Goal: Information Seeking & Learning: Learn about a topic

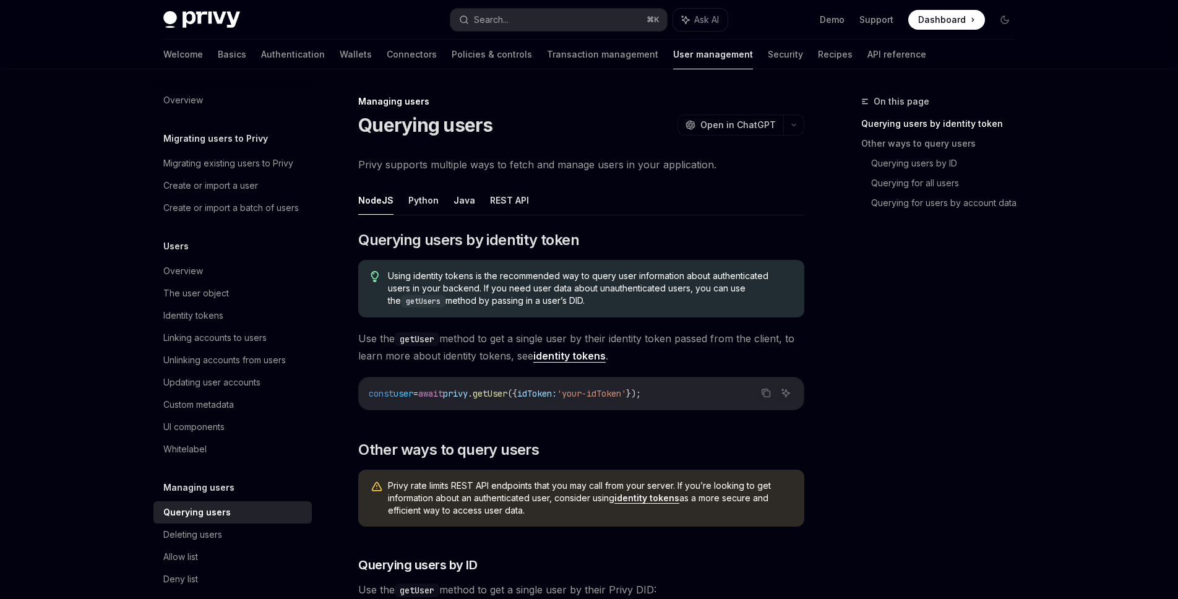
scroll to position [104, 0]
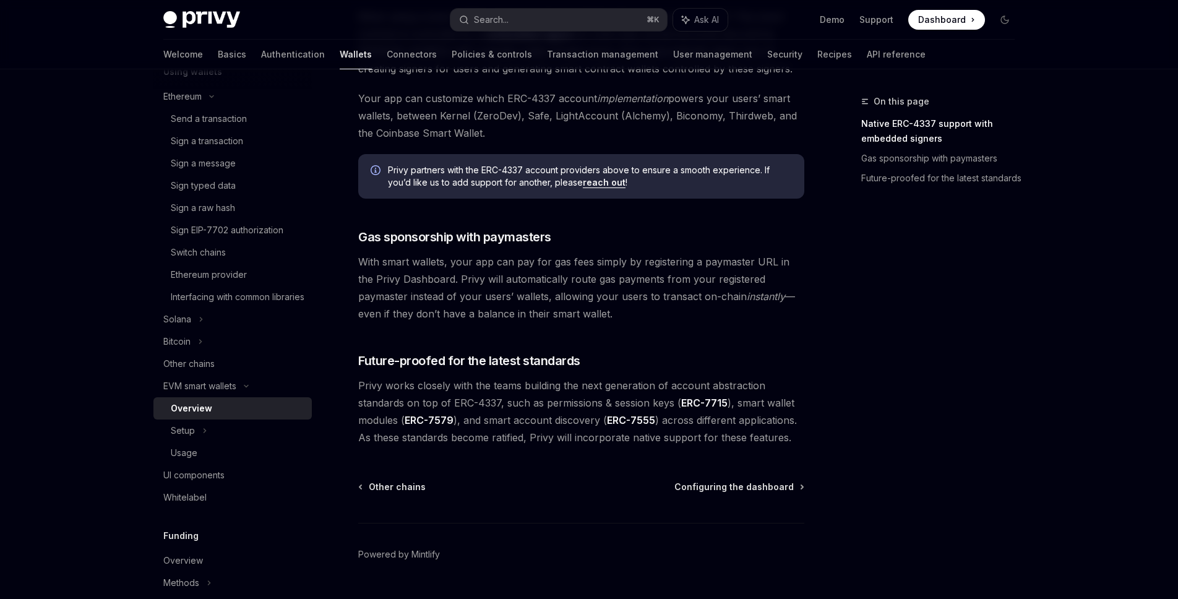
scroll to position [852, 0]
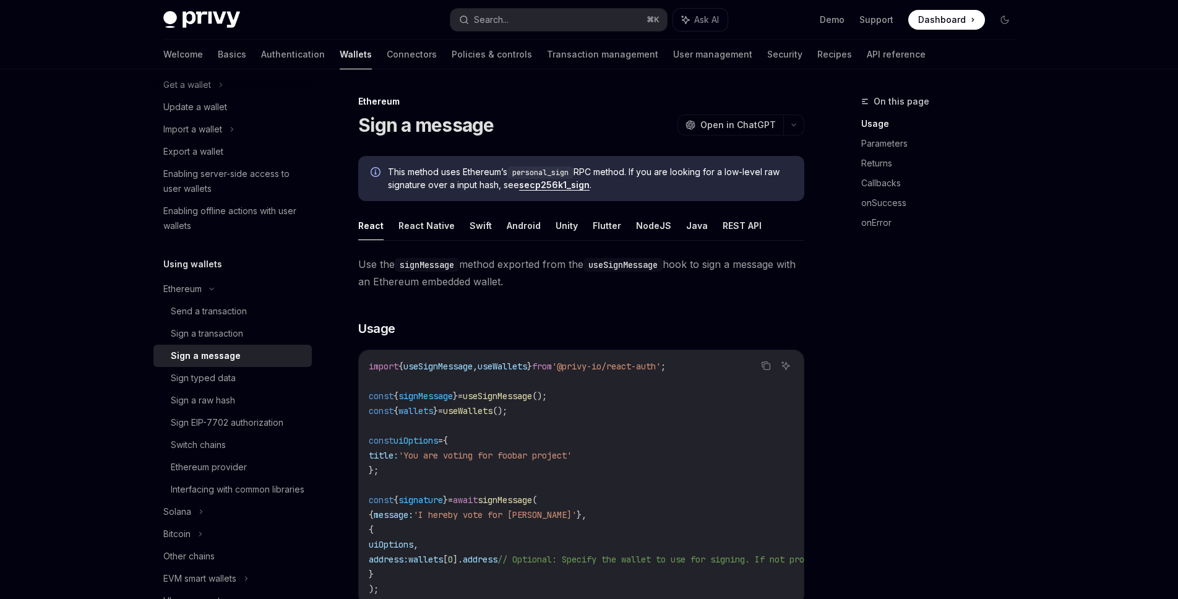
scroll to position [130, 0]
click at [263, 186] on div "Enabling server-side access to user wallets" at bounding box center [233, 181] width 141 height 30
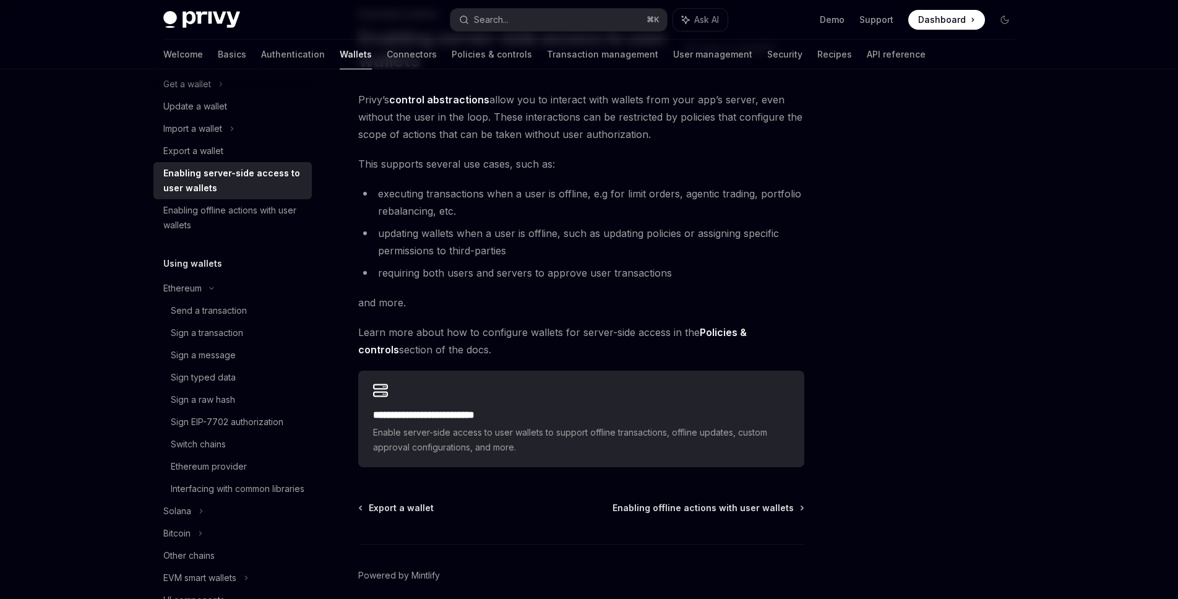
scroll to position [82, 0]
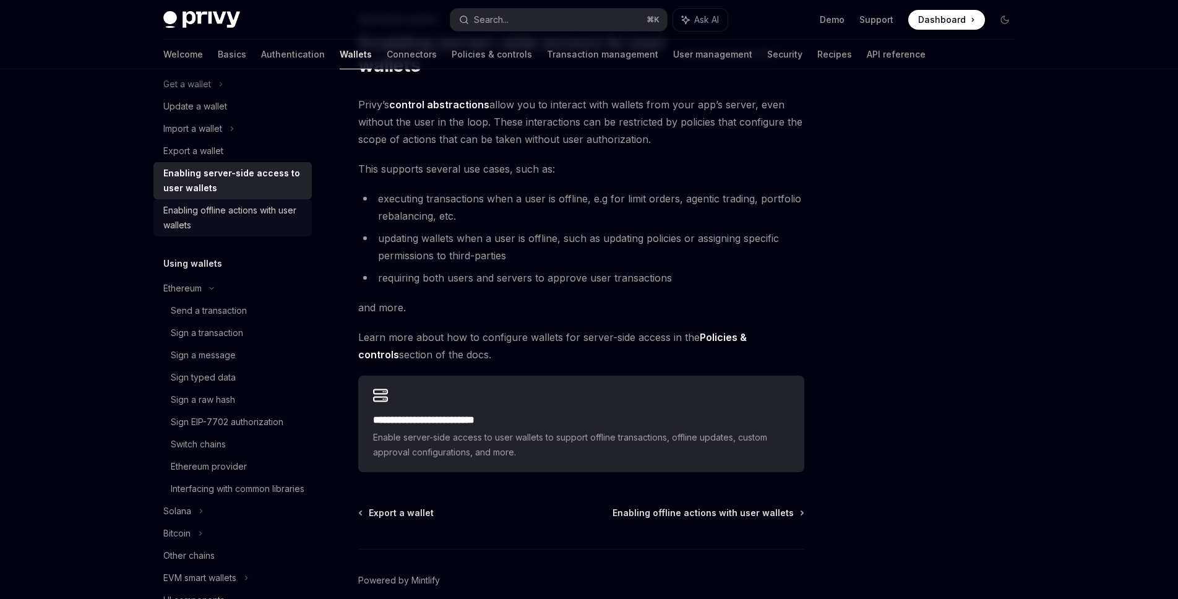
click at [216, 217] on div "Enabling offline actions with user wallets" at bounding box center [233, 218] width 141 height 30
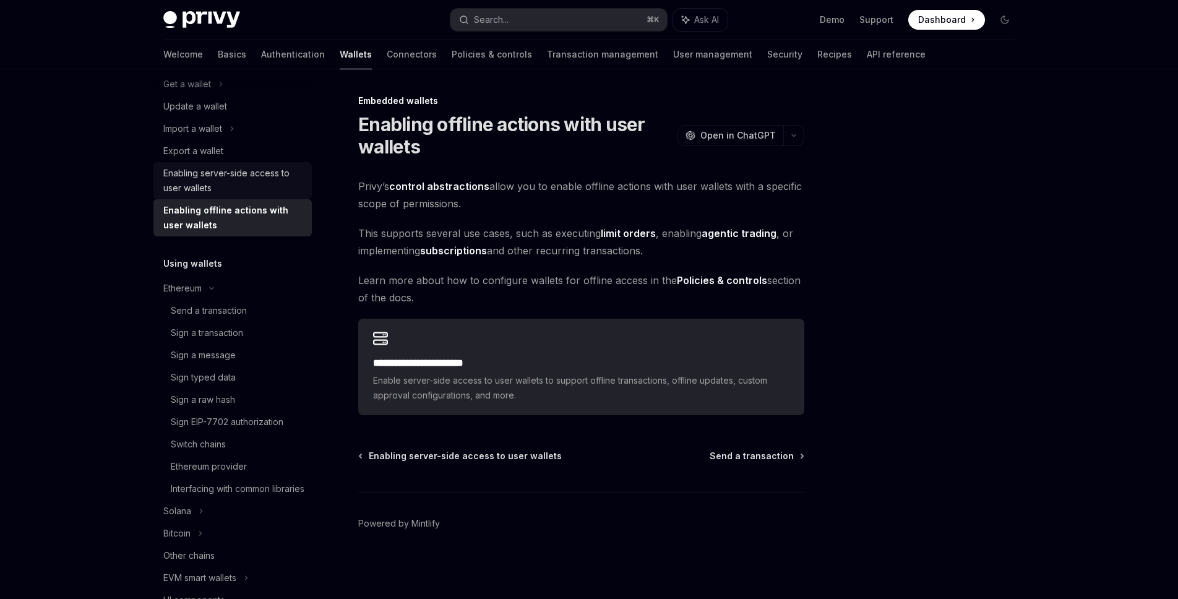
click at [273, 193] on div "Enabling server-side access to user wallets" at bounding box center [233, 181] width 141 height 30
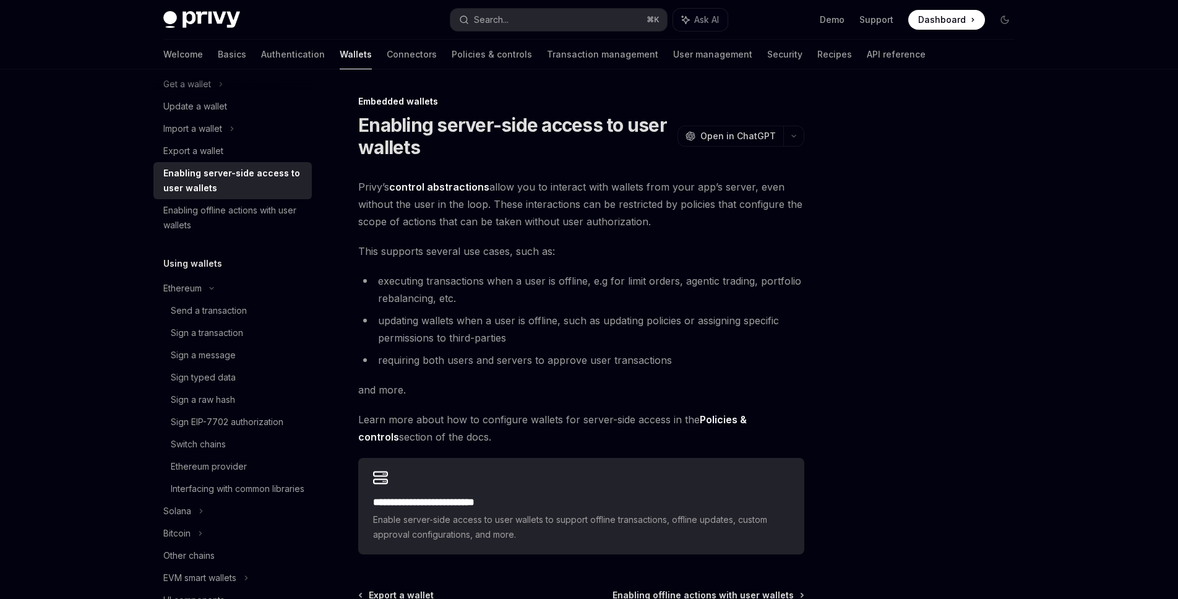
scroll to position [8, 0]
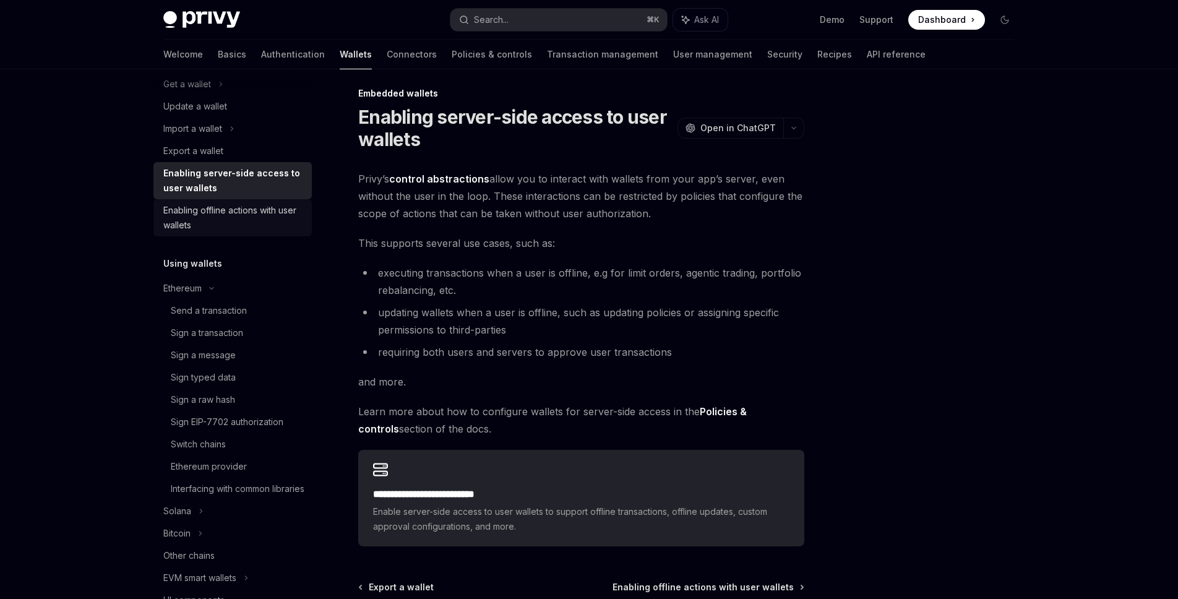
click at [285, 215] on div "Enabling offline actions with user wallets" at bounding box center [233, 218] width 141 height 30
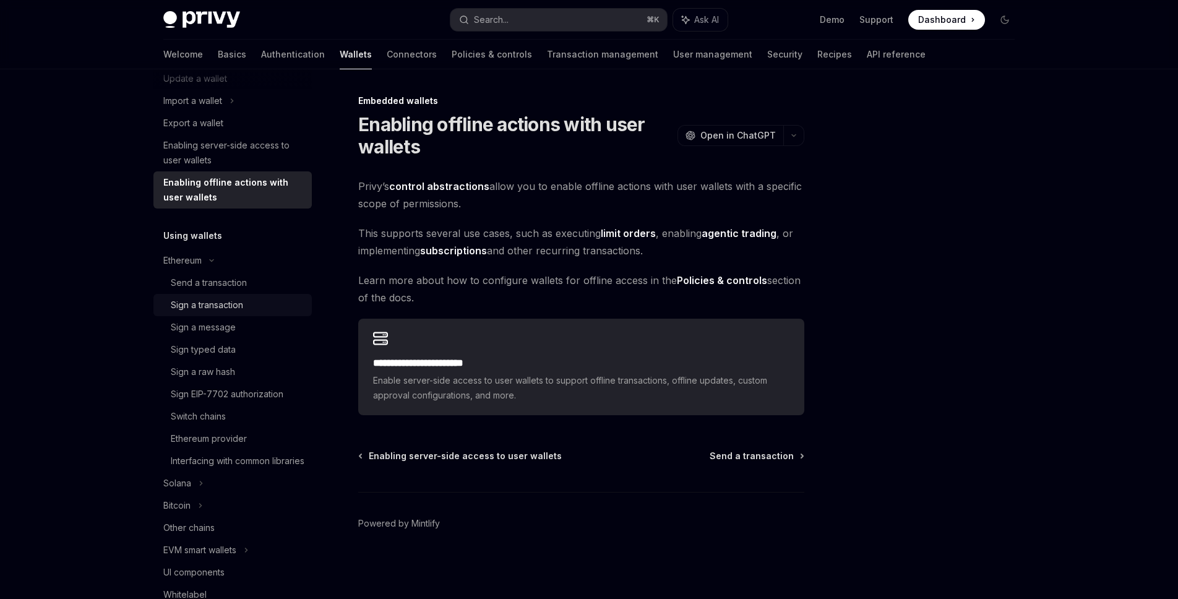
scroll to position [109, 0]
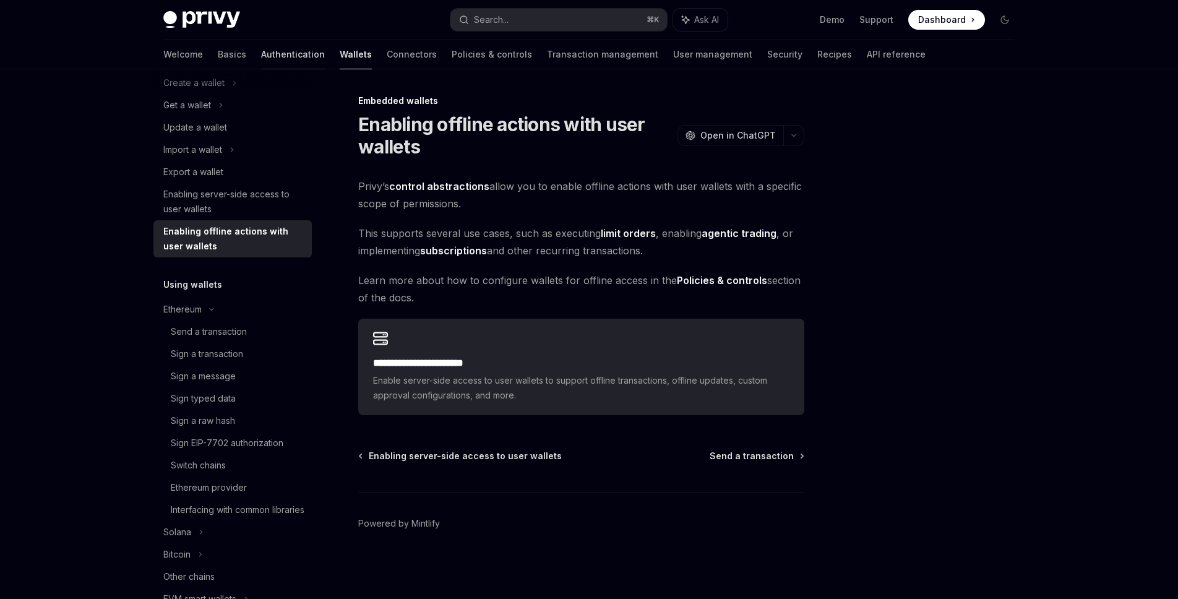
click at [261, 63] on link "Authentication" at bounding box center [293, 55] width 64 height 30
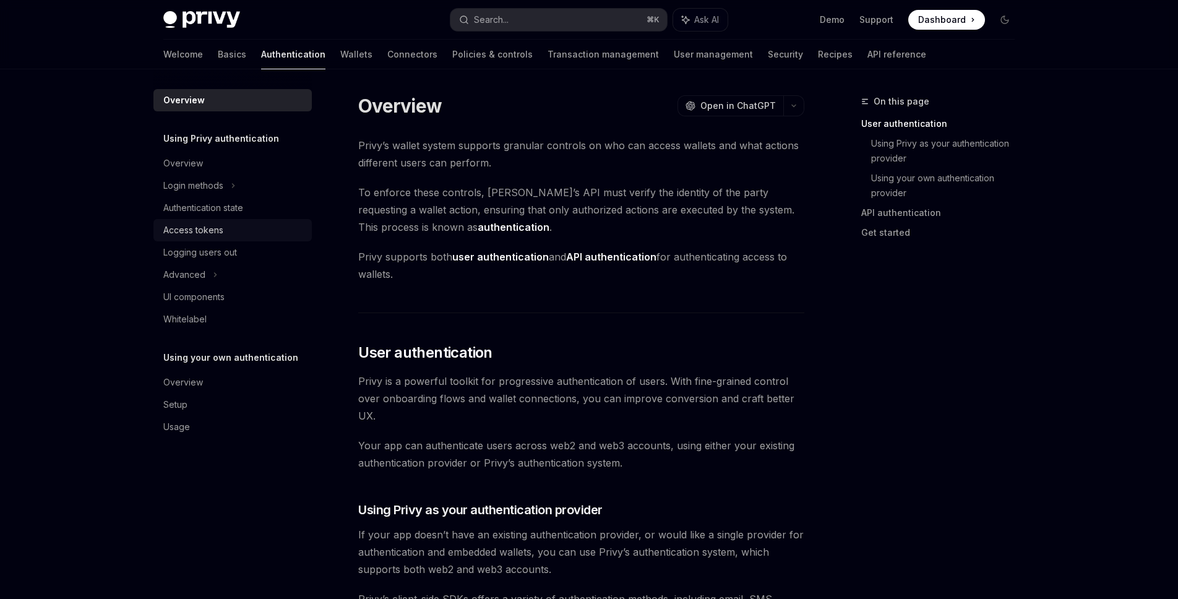
click at [213, 234] on div "Access tokens" at bounding box center [193, 230] width 60 height 15
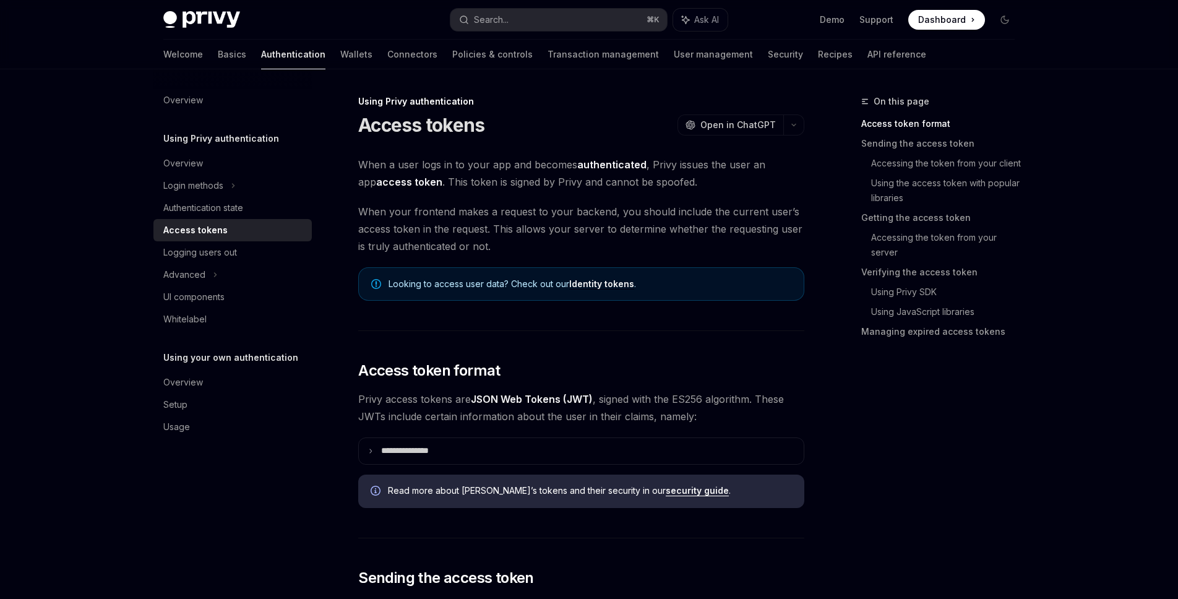
click at [583, 283] on link "Identity tokens" at bounding box center [601, 283] width 65 height 11
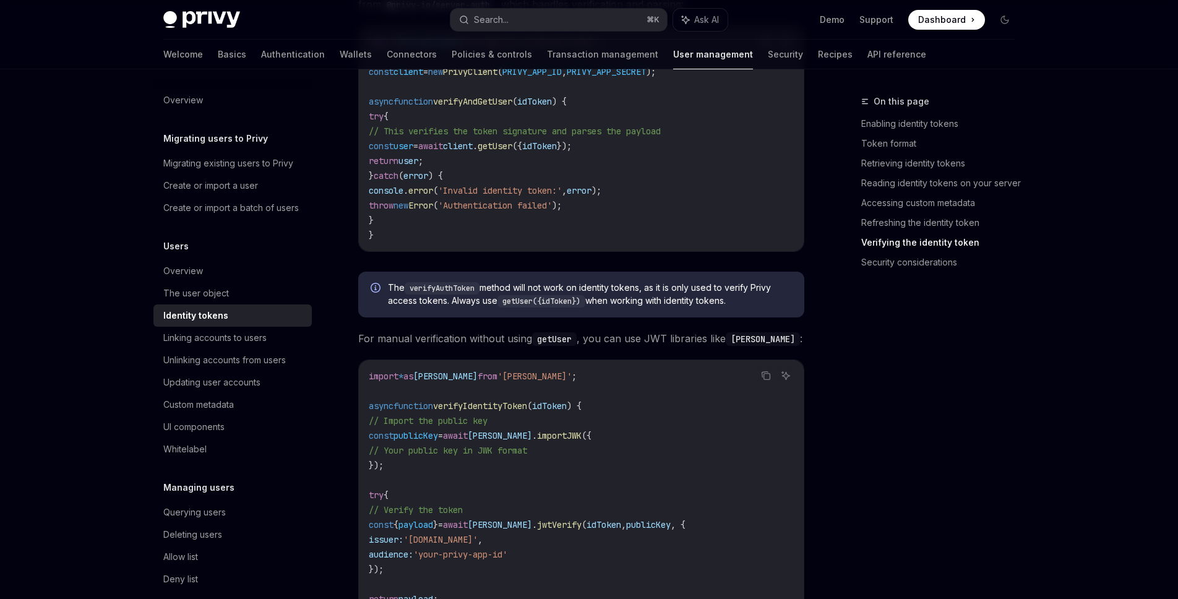
scroll to position [3543, 0]
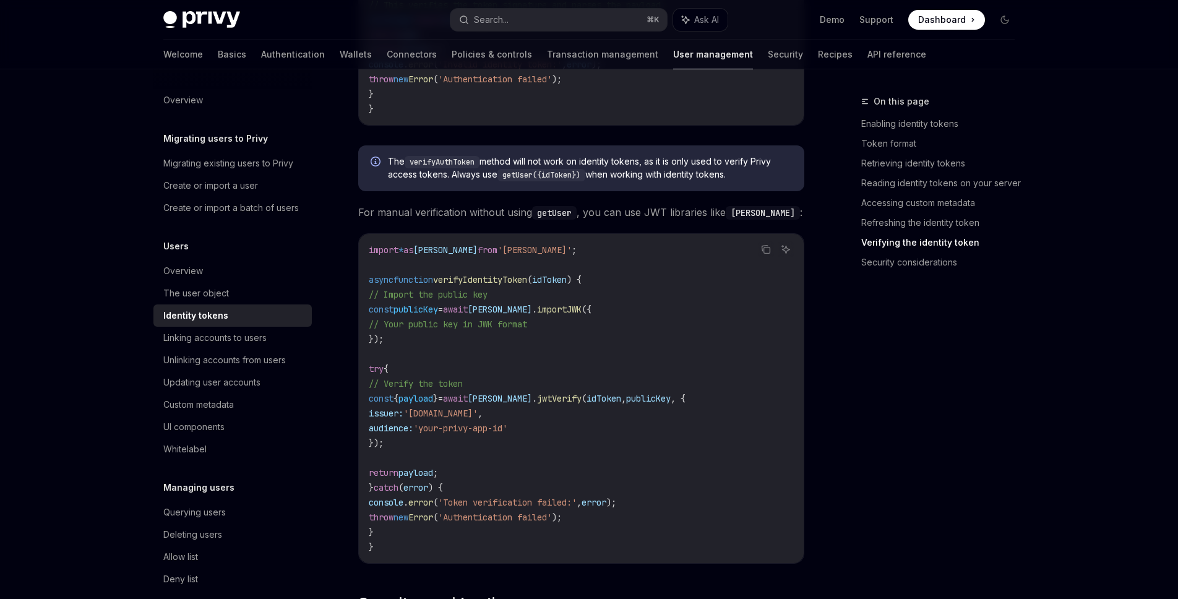
click at [943, 22] on span "Dashboard" at bounding box center [942, 20] width 48 height 12
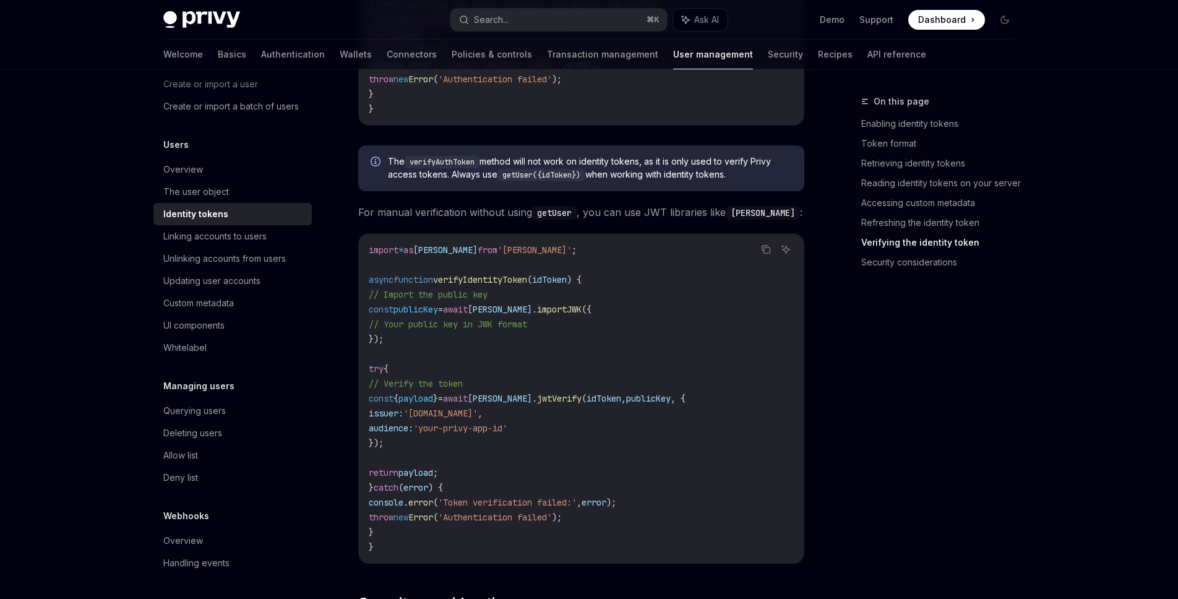
scroll to position [19, 0]
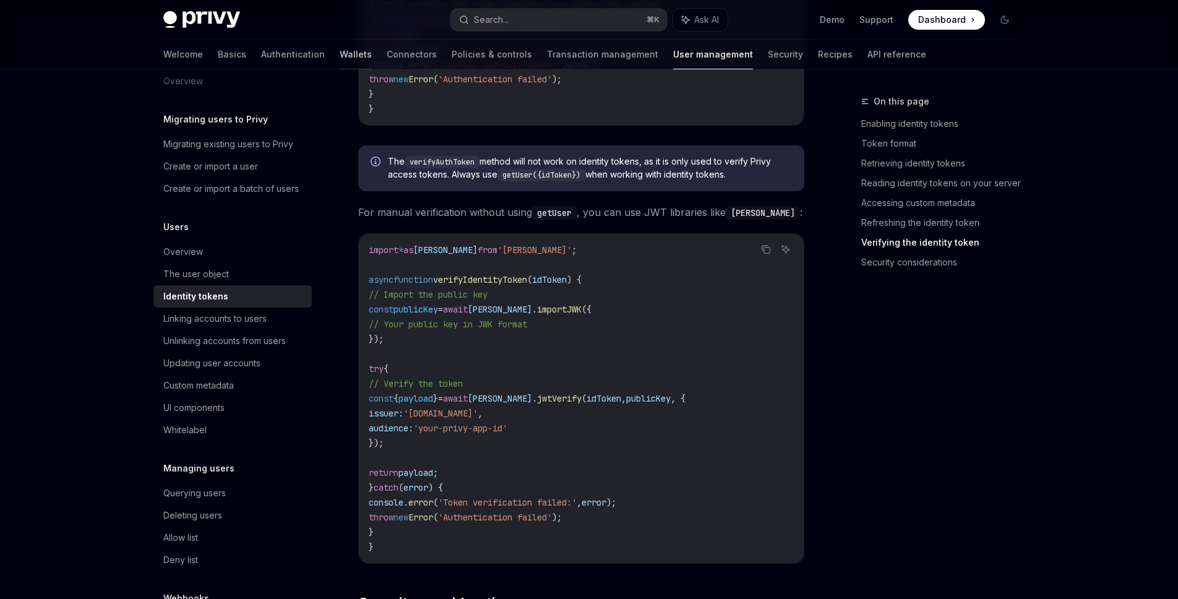
click at [340, 53] on link "Wallets" at bounding box center [356, 55] width 32 height 30
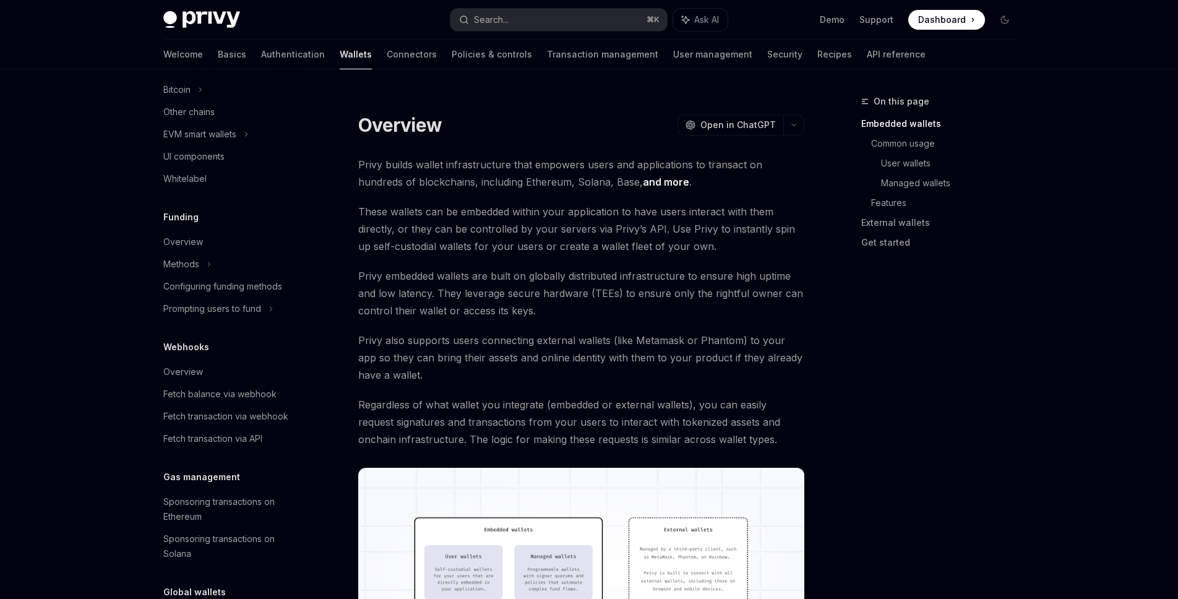
scroll to position [379, 0]
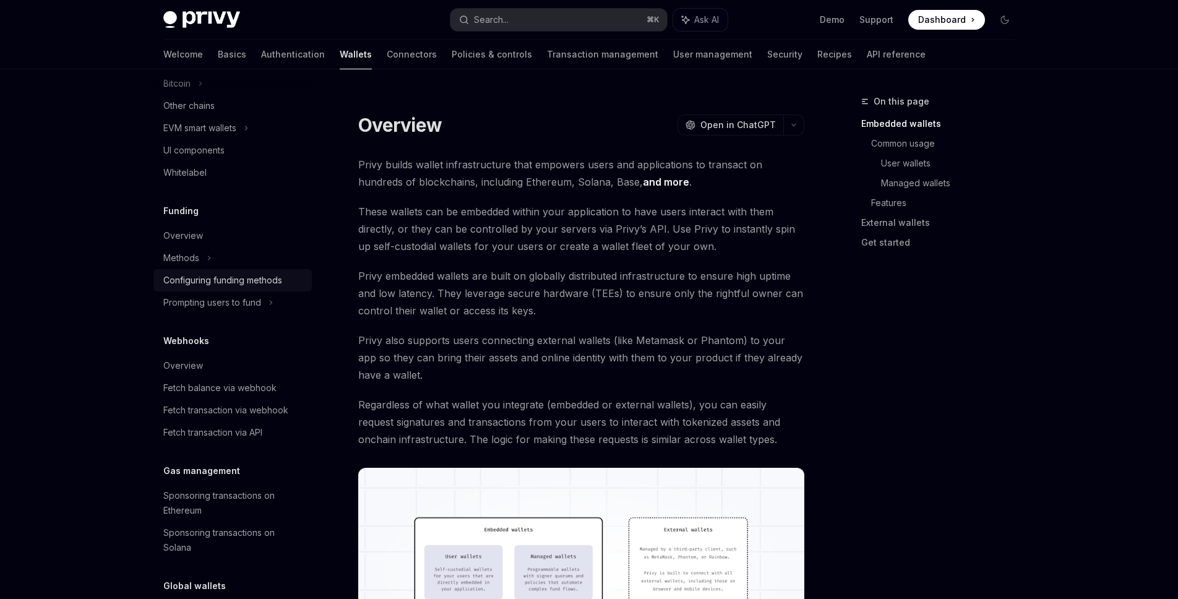
click at [267, 281] on div "Configuring funding methods" at bounding box center [222, 280] width 119 height 15
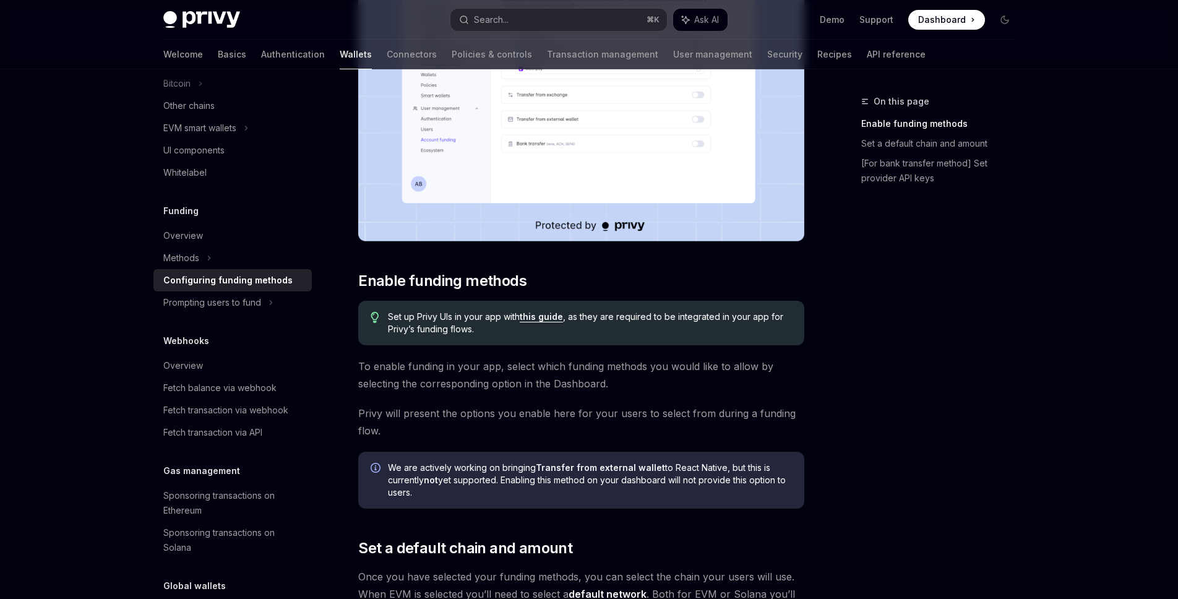
scroll to position [314, 0]
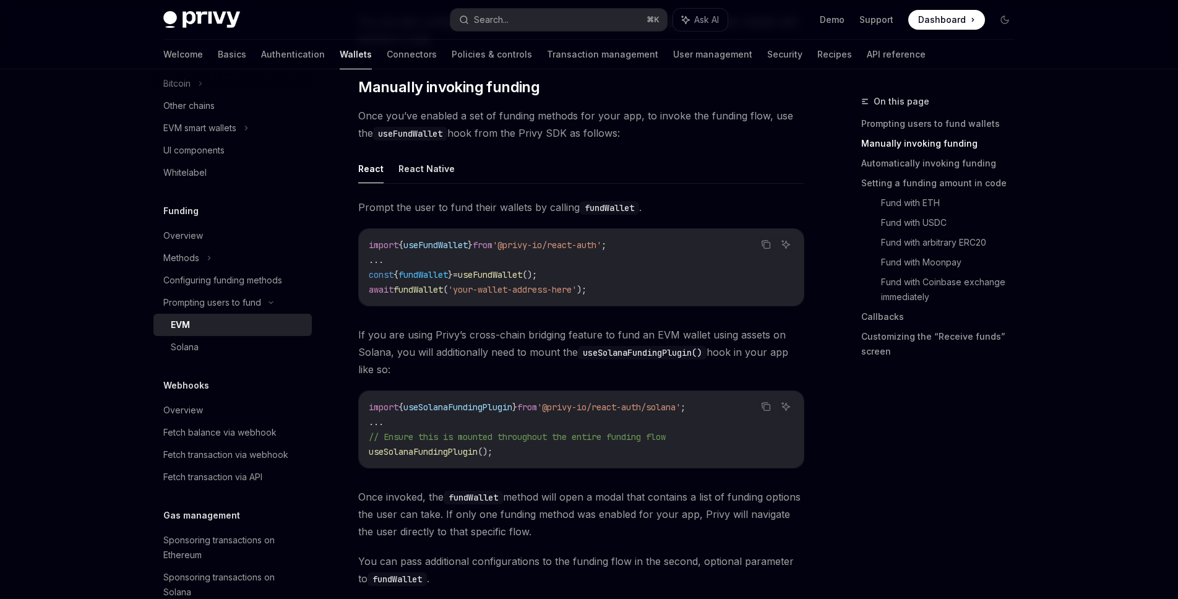
scroll to position [346, 0]
click at [429, 174] on button "React Native" at bounding box center [426, 169] width 56 height 29
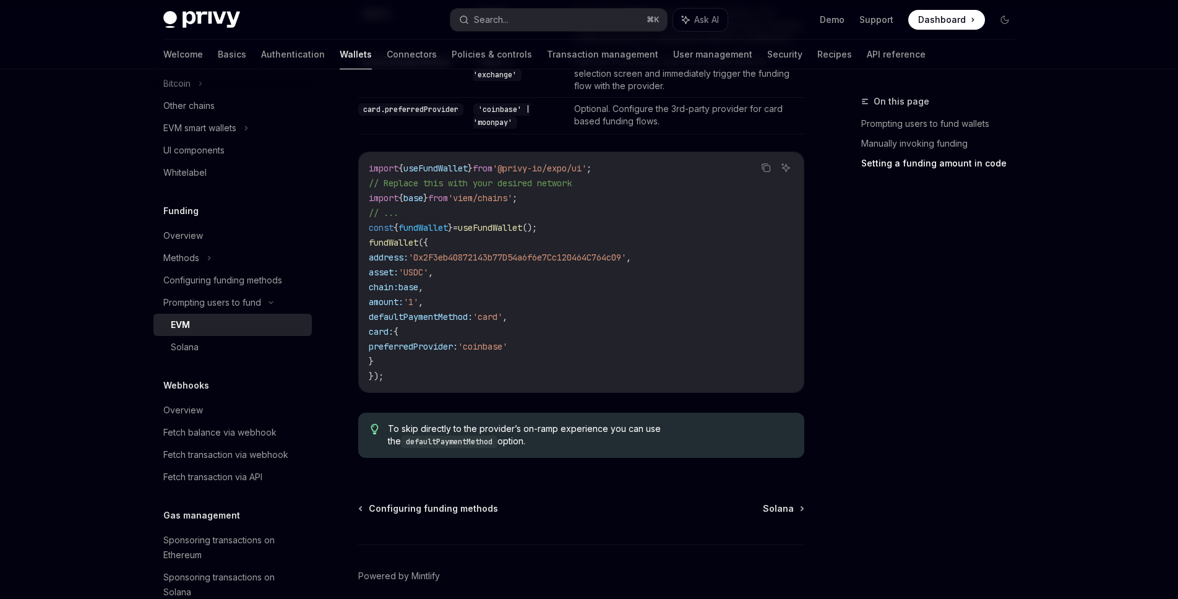
scroll to position [1250, 0]
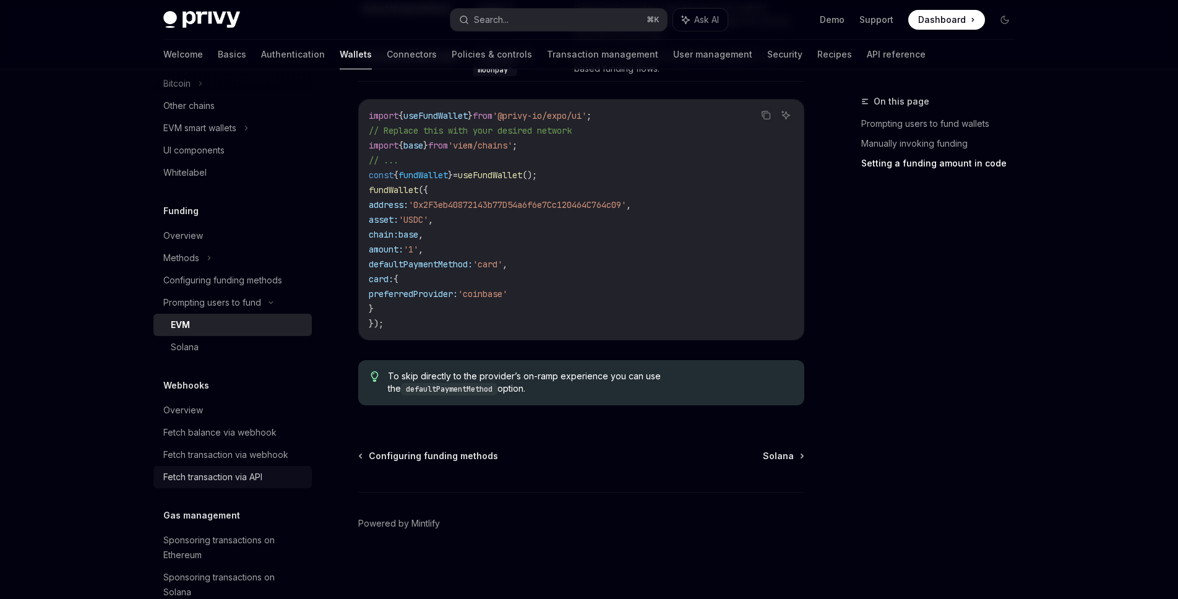
click at [251, 472] on div "Fetch transaction via API" at bounding box center [212, 477] width 99 height 15
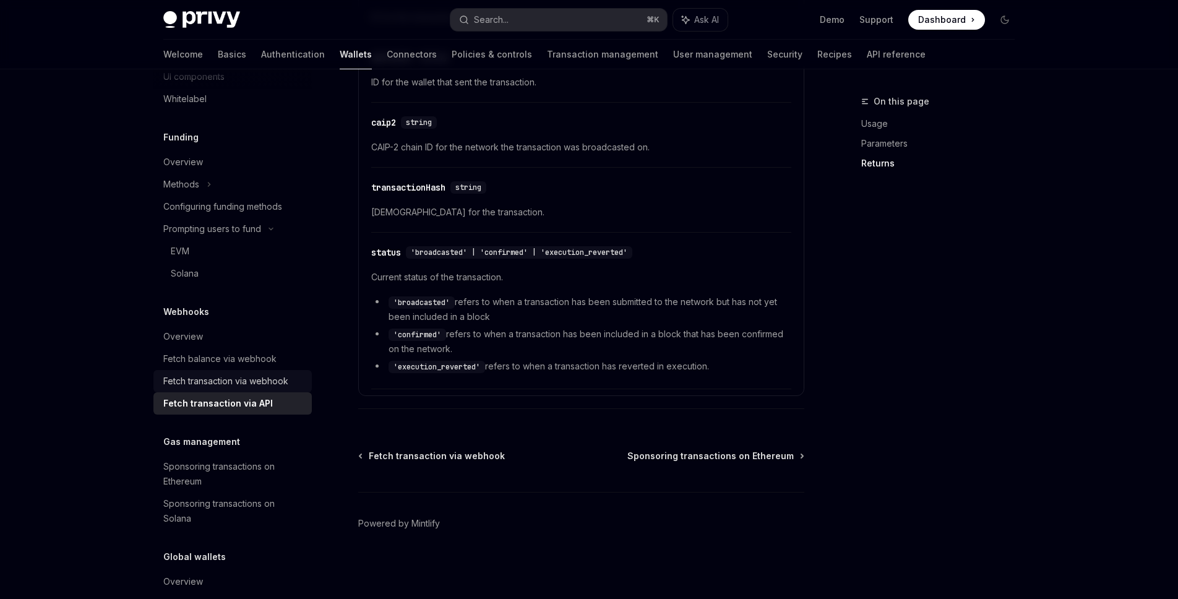
scroll to position [516, 0]
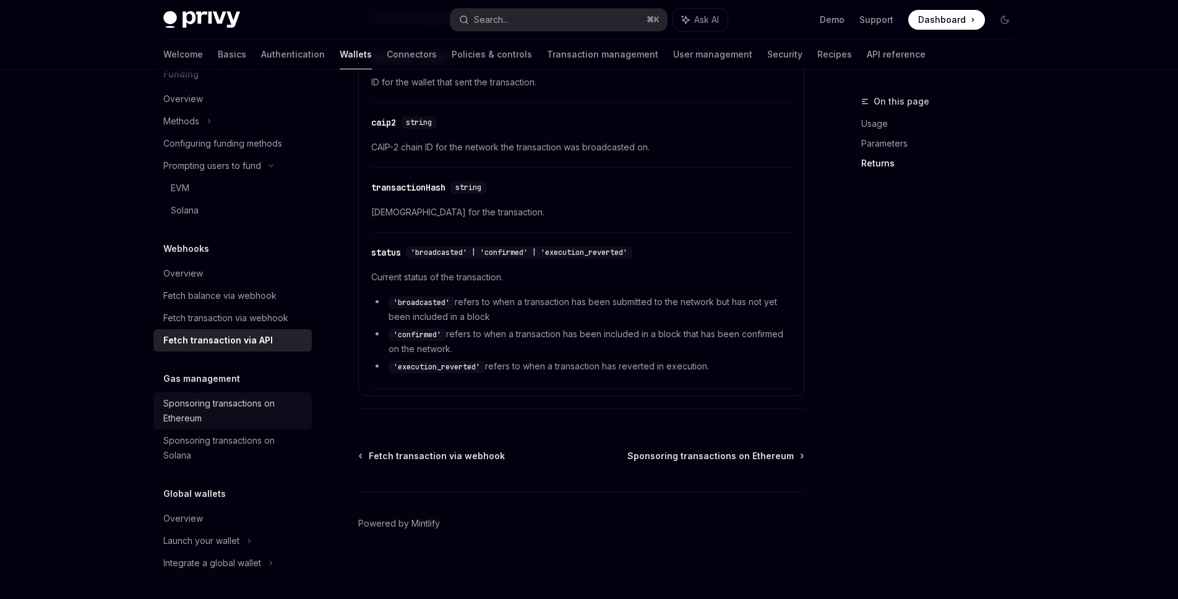
click at [249, 410] on div "Sponsoring transactions on Ethereum" at bounding box center [233, 411] width 141 height 30
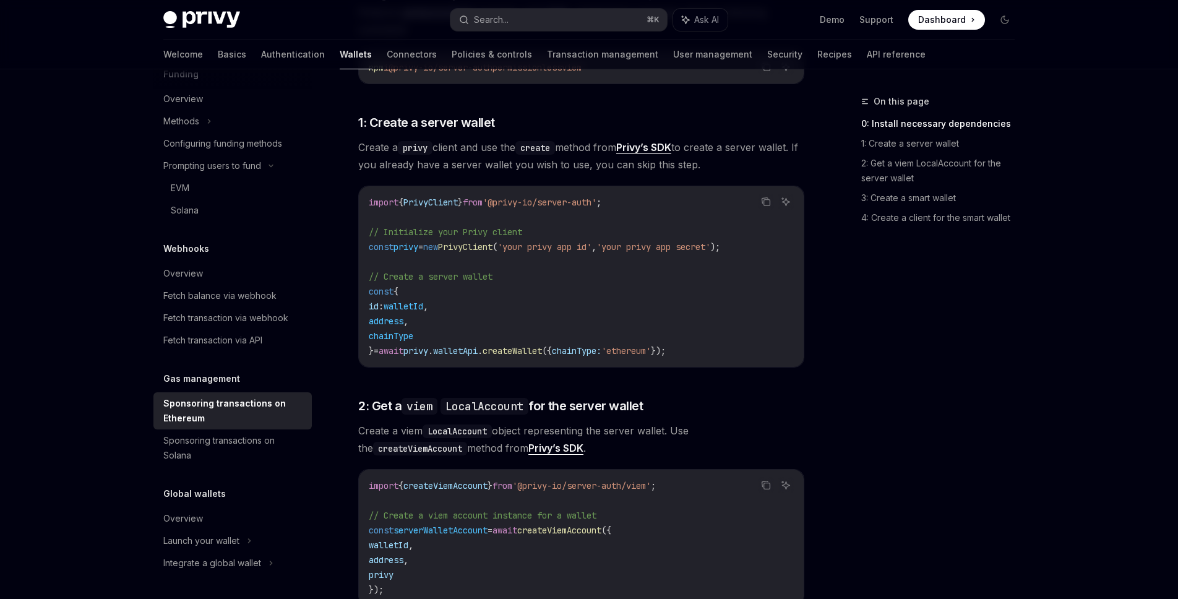
scroll to position [546, 0]
click at [242, 444] on div "Sponsoring transactions on Solana" at bounding box center [233, 448] width 141 height 30
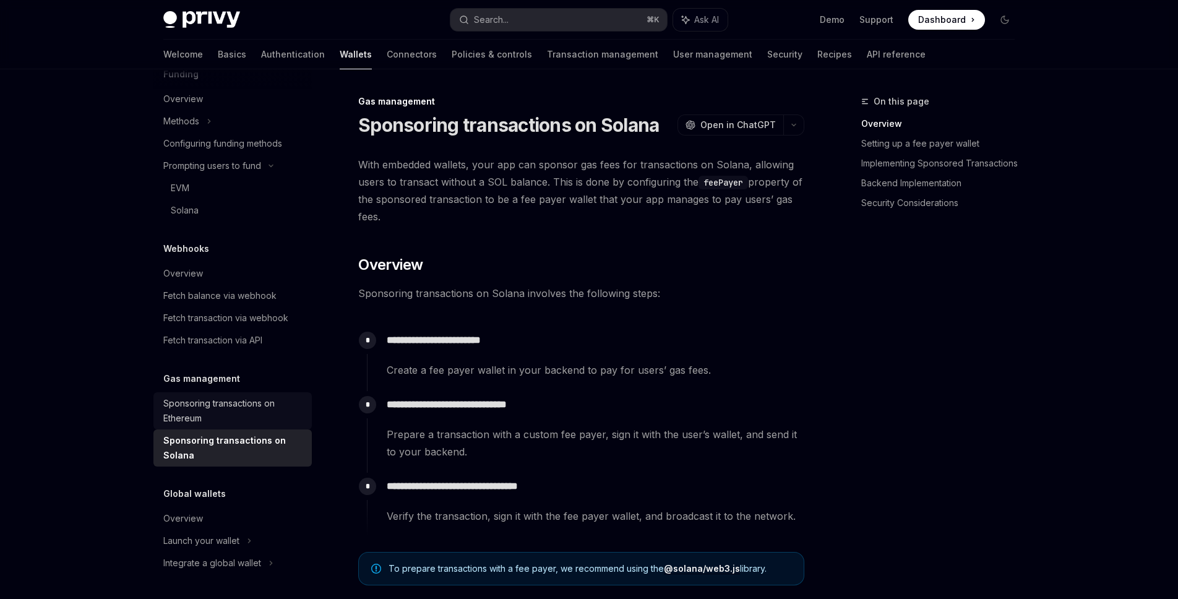
click at [229, 405] on div "Sponsoring transactions on Ethereum" at bounding box center [233, 411] width 141 height 30
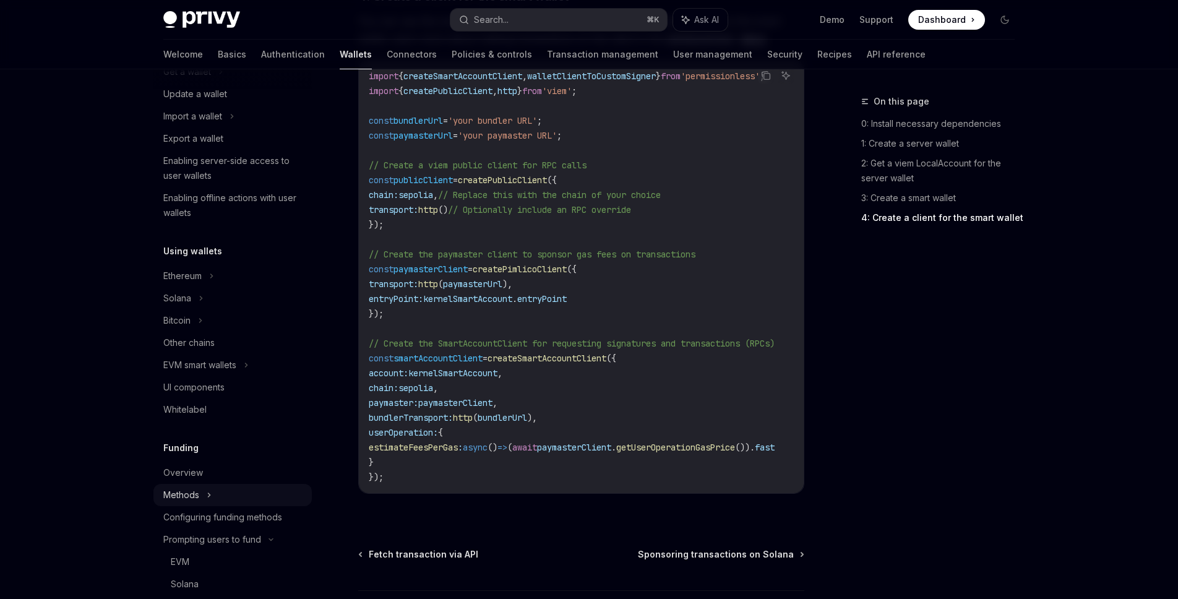
scroll to position [120, 0]
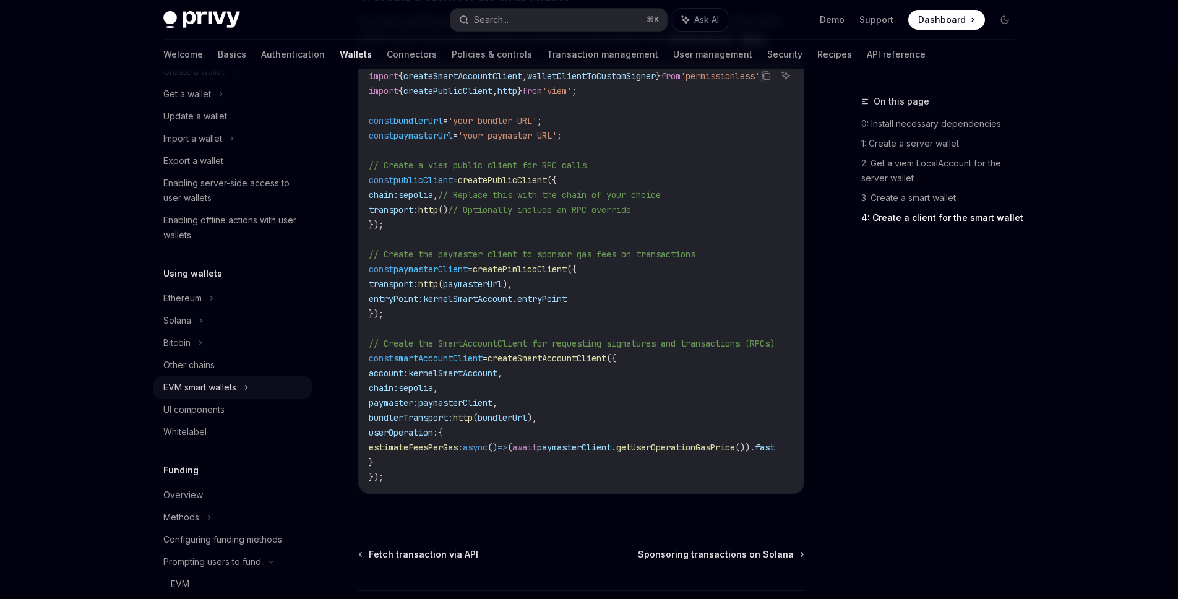
click at [194, 389] on div "EVM smart wallets" at bounding box center [199, 387] width 73 height 15
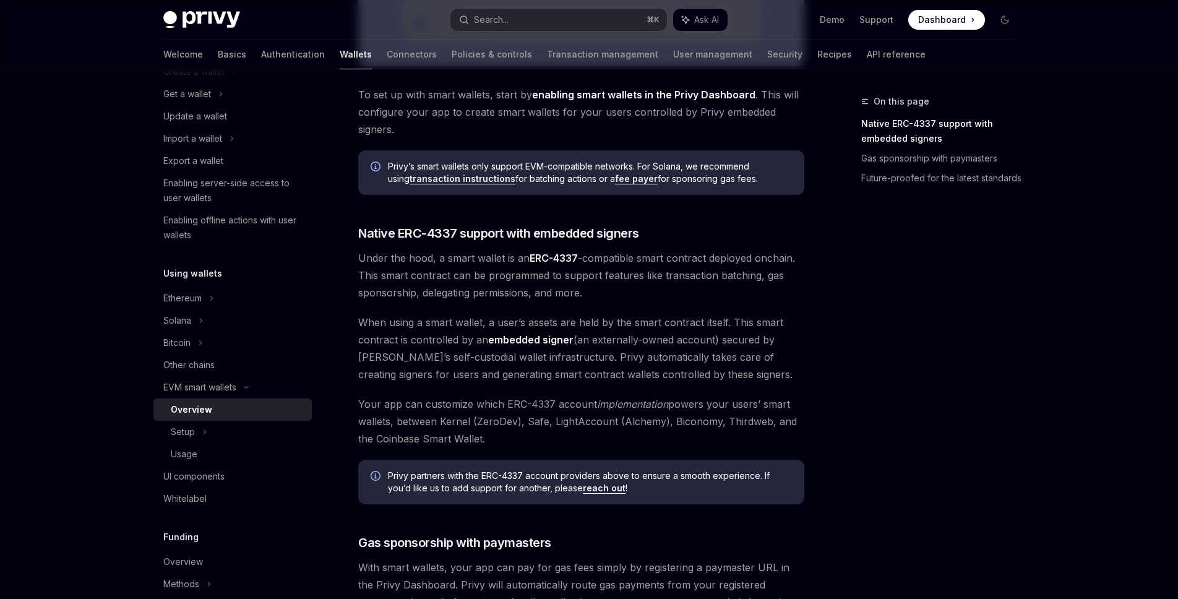
scroll to position [882, 0]
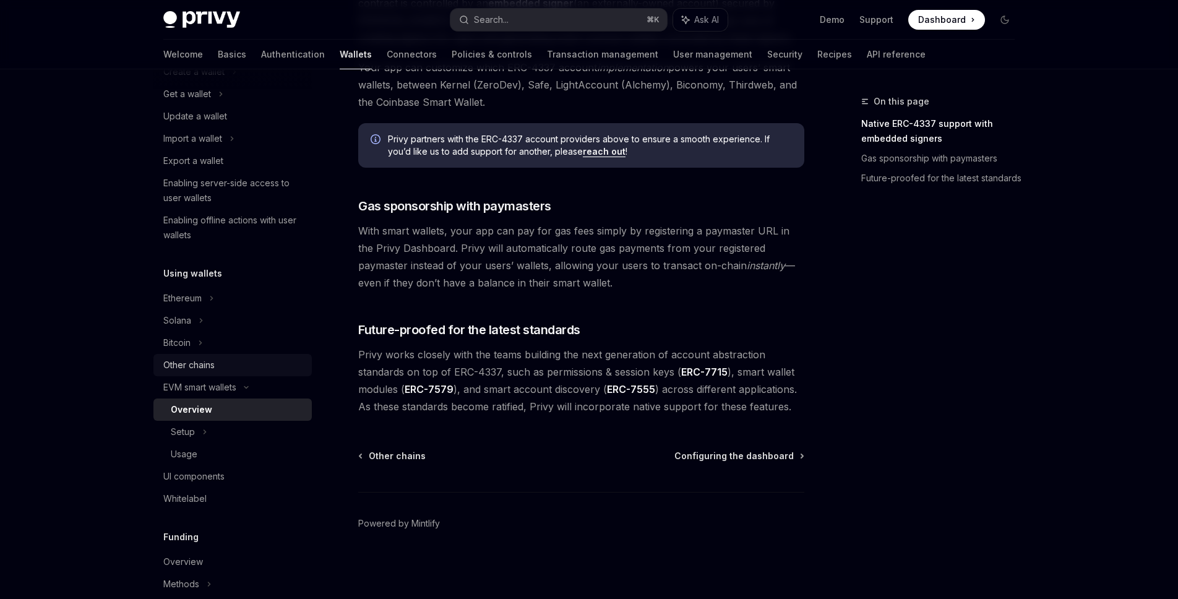
click at [217, 371] on div "Other chains" at bounding box center [233, 365] width 141 height 15
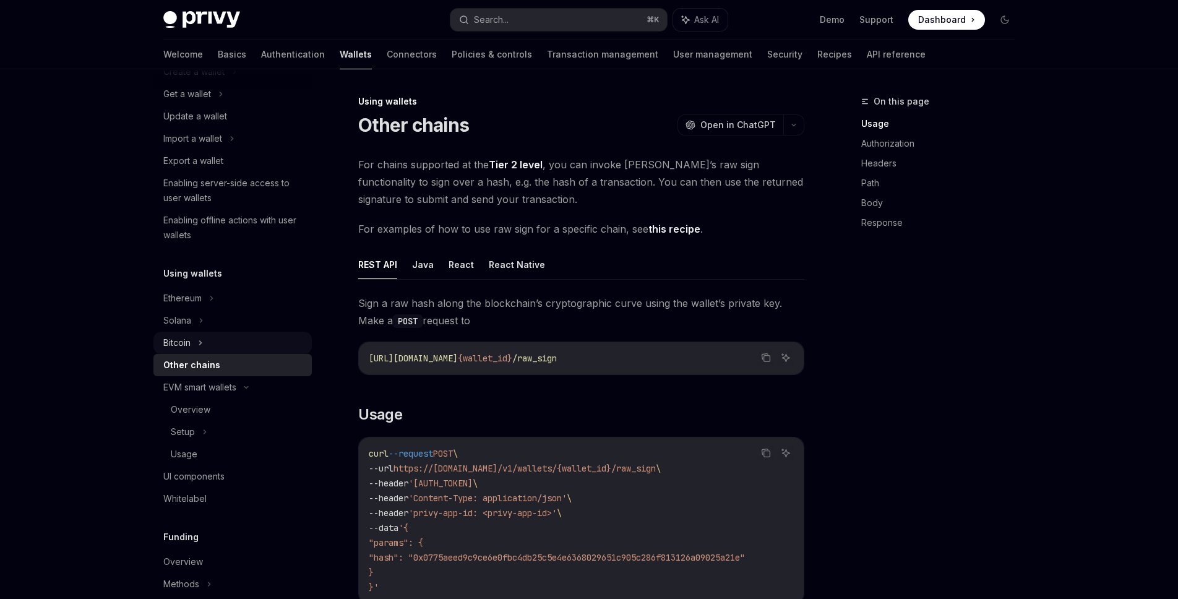
click at [242, 345] on div "Bitcoin" at bounding box center [232, 343] width 158 height 22
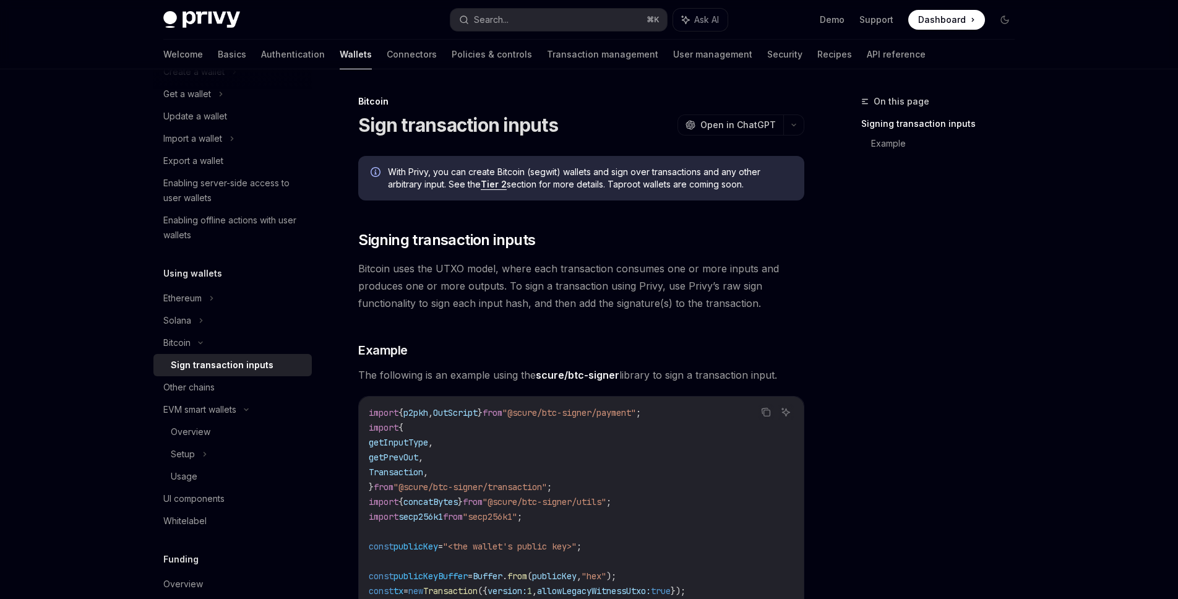
click at [240, 362] on div "Sign transaction inputs" at bounding box center [222, 365] width 103 height 15
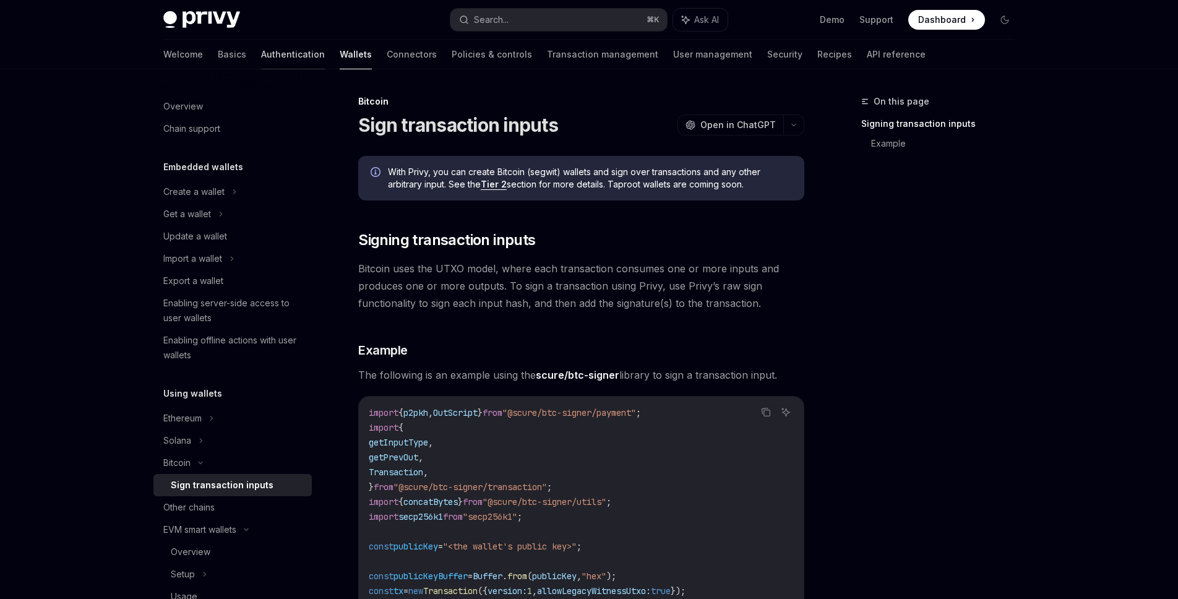
click at [261, 46] on link "Authentication" at bounding box center [293, 55] width 64 height 30
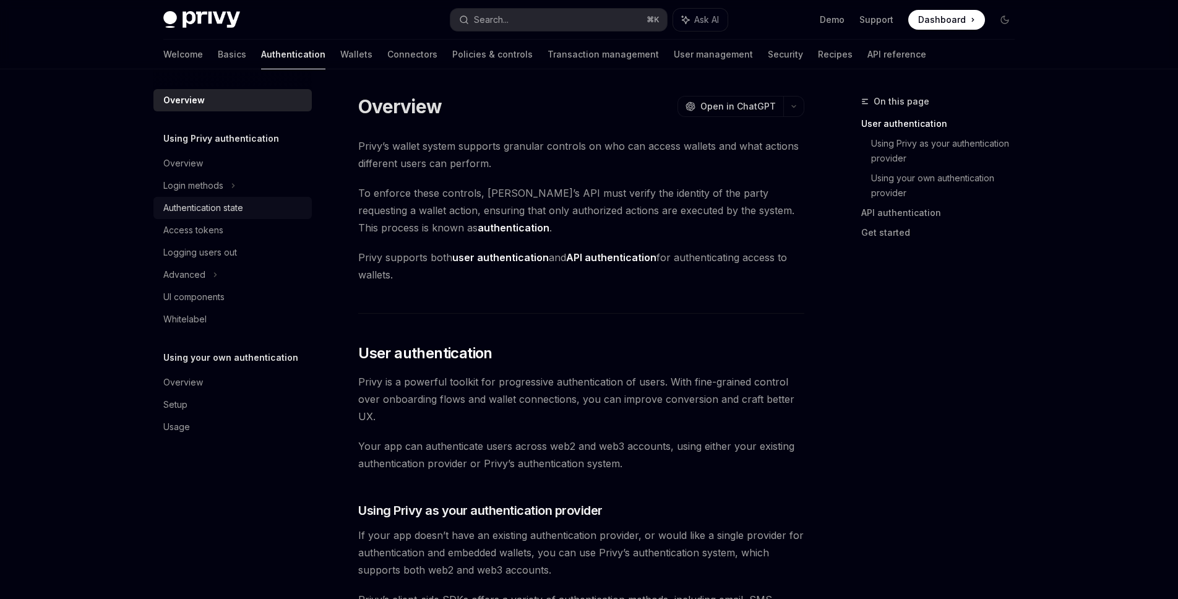
click at [243, 202] on div "Authentication state" at bounding box center [203, 207] width 80 height 15
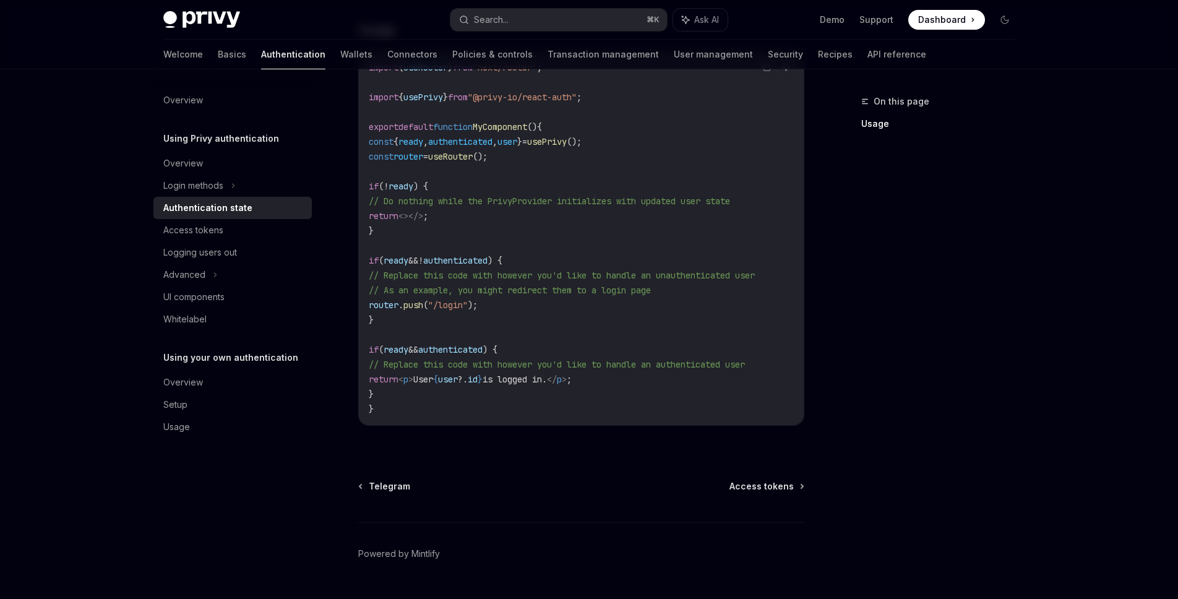
scroll to position [453, 0]
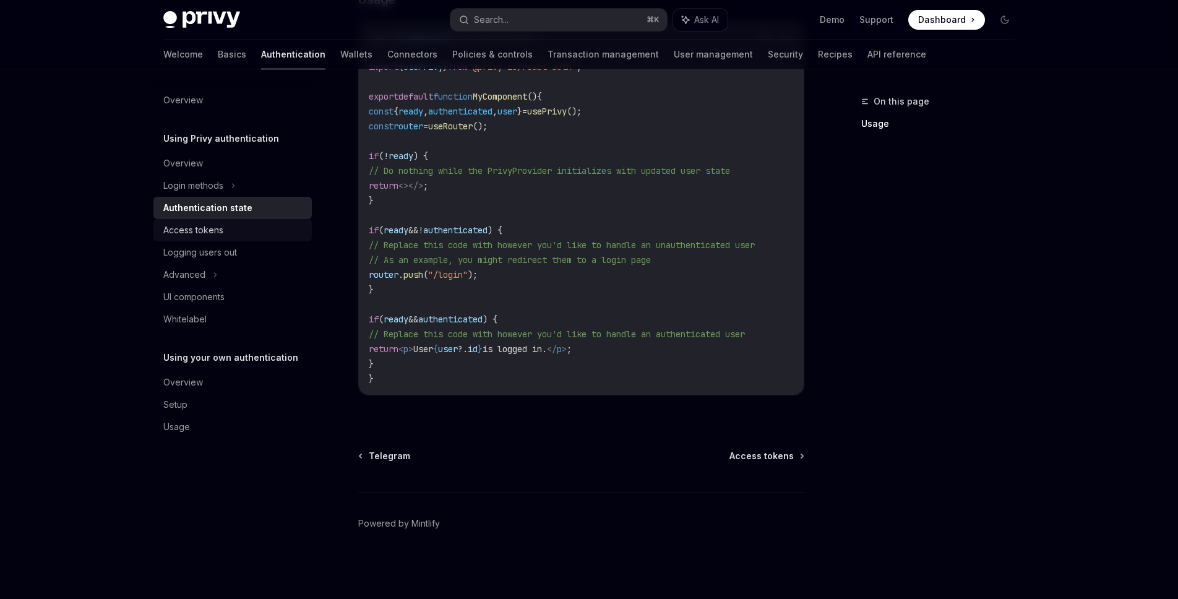
click at [265, 233] on div "Access tokens" at bounding box center [233, 230] width 141 height 15
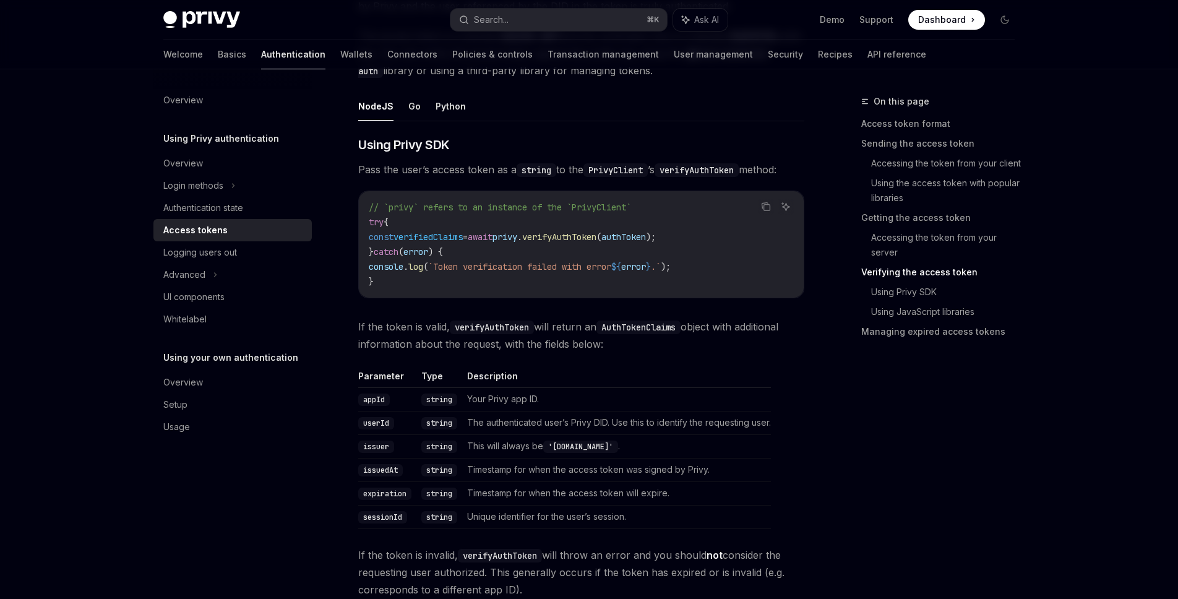
scroll to position [1915, 0]
click at [400, 109] on ul "NodeJS Go Python" at bounding box center [581, 106] width 446 height 30
click at [405, 107] on ul "NodeJS Go Python" at bounding box center [581, 106] width 446 height 30
click at [408, 97] on button "Go" at bounding box center [414, 105] width 12 height 29
type textarea "*"
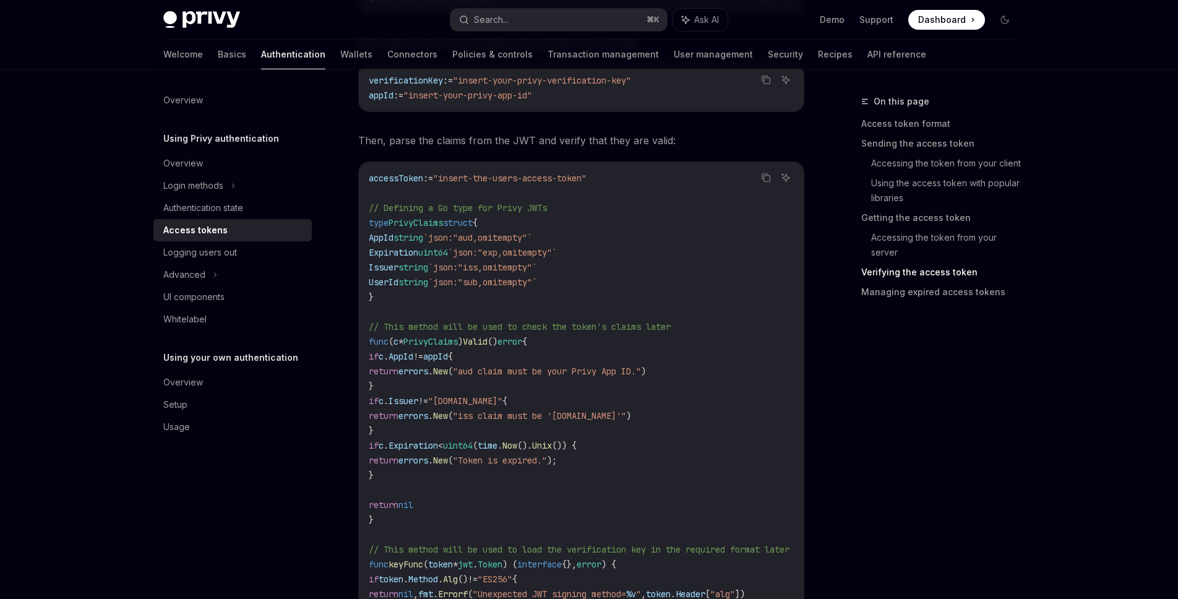
scroll to position [2116, 0]
click at [768, 184] on button "Copy the contents from the code block" at bounding box center [766, 178] width 16 height 16
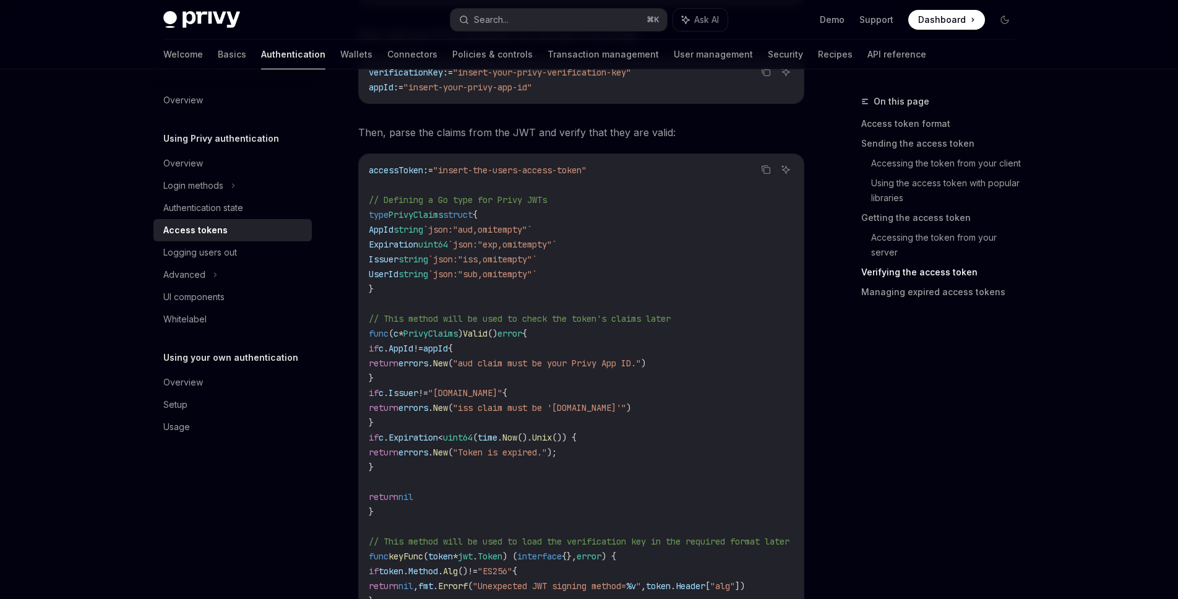
scroll to position [2126, 0]
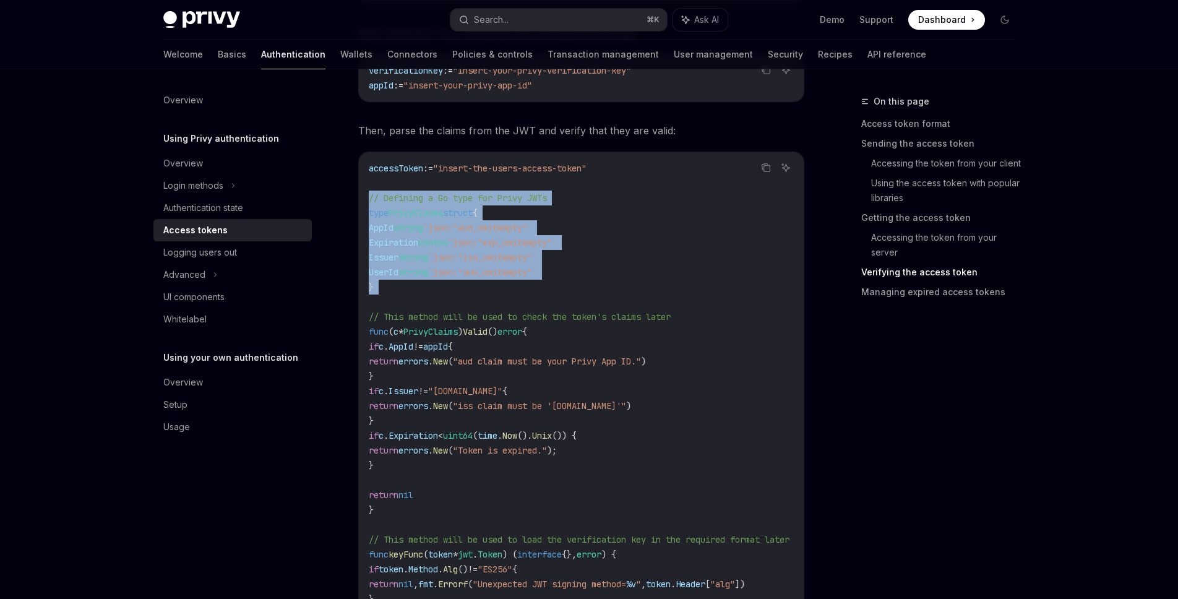
drag, startPoint x: 400, startPoint y: 297, endPoint x: 356, endPoint y: 198, distance: 108.0
copy code "// Defining a Go type for Privy JWTs type PrivyClaims struct { AppId string `js…"
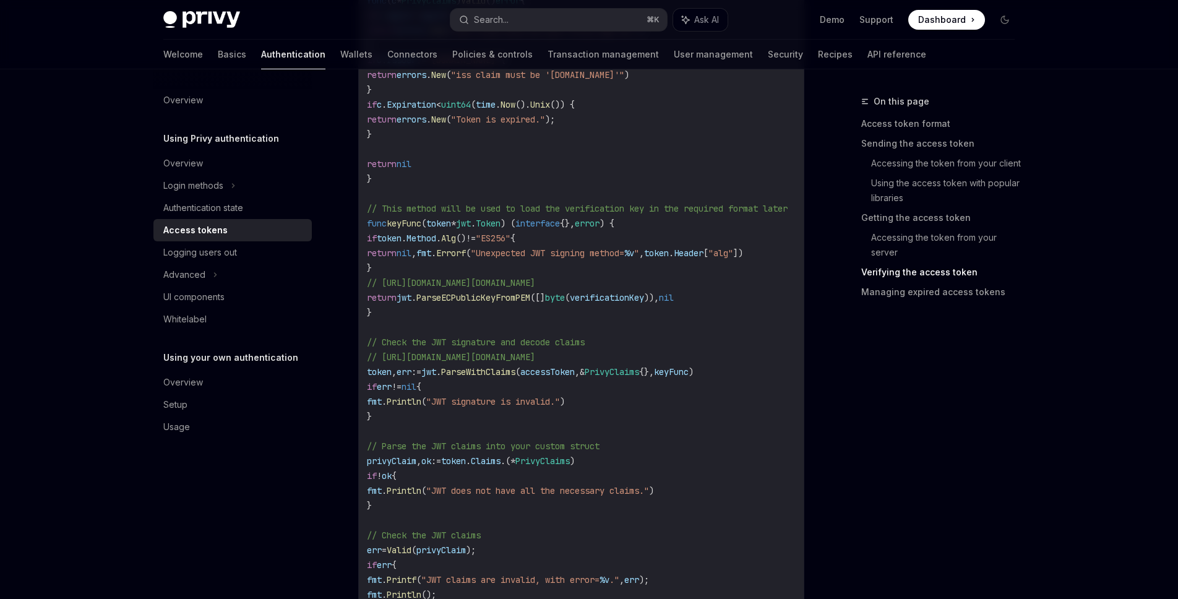
scroll to position [2453, 0]
click at [794, 394] on code "accessToken := "insert-the-users-access-token" // Defining a Go type for Privy …" at bounding box center [592, 249] width 450 height 831
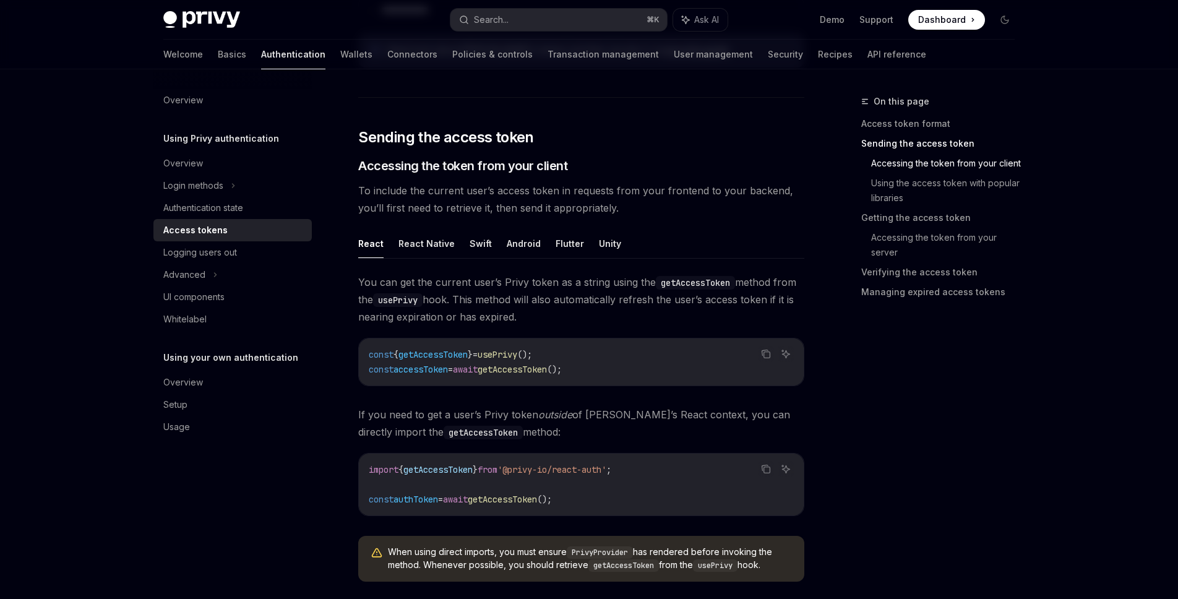
scroll to position [0, 0]
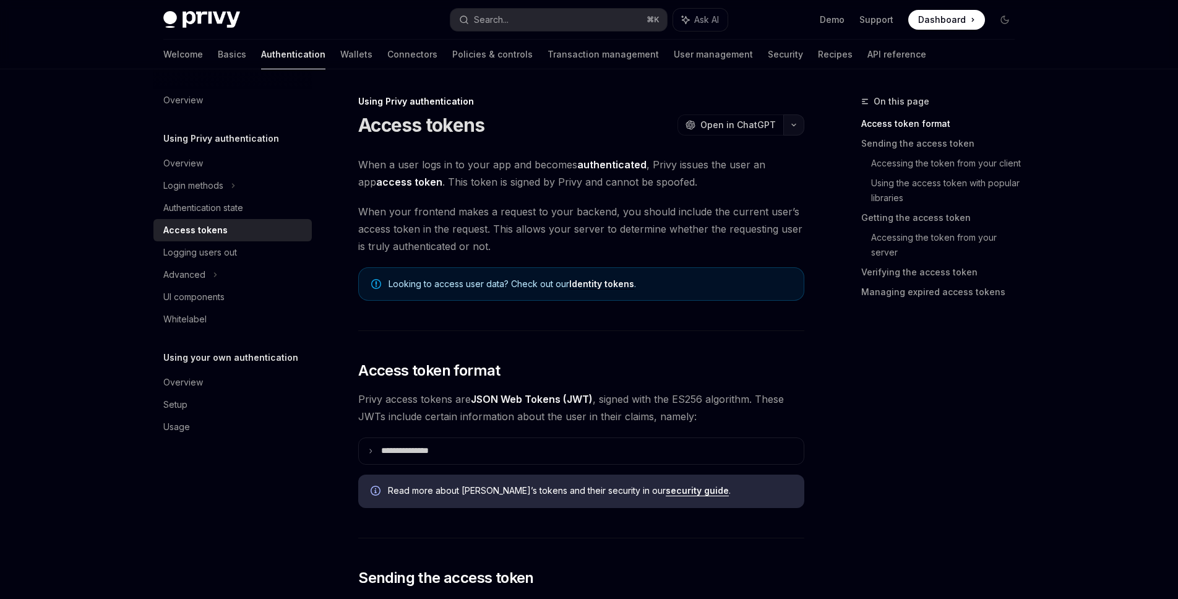
click at [794, 126] on icon "button" at bounding box center [793, 124] width 15 height 5
click at [726, 215] on div "Copy page" at bounding box center [735, 210] width 121 height 12
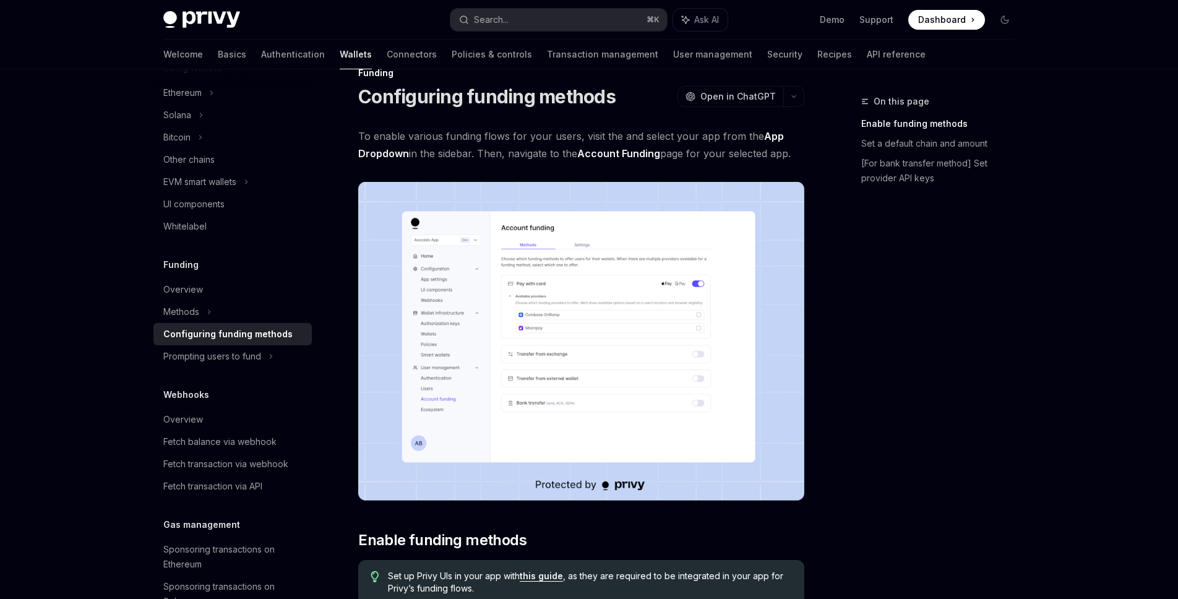
scroll to position [30, 0]
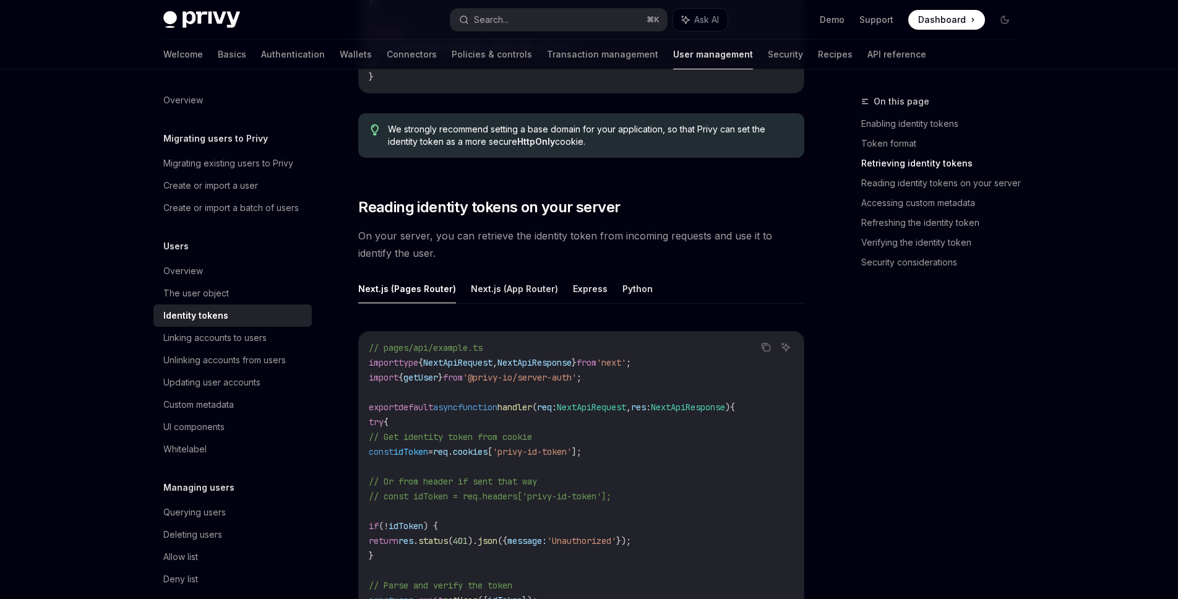
scroll to position [1552, 0]
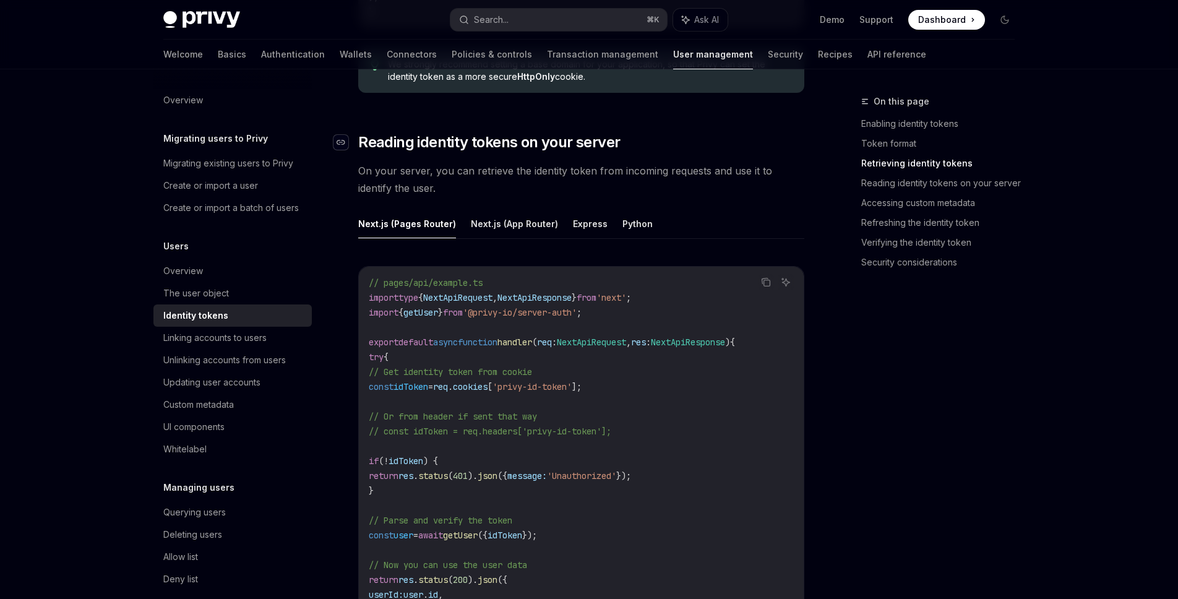
click at [340, 145] on icon "Navigate to header" at bounding box center [341, 142] width 9 height 7
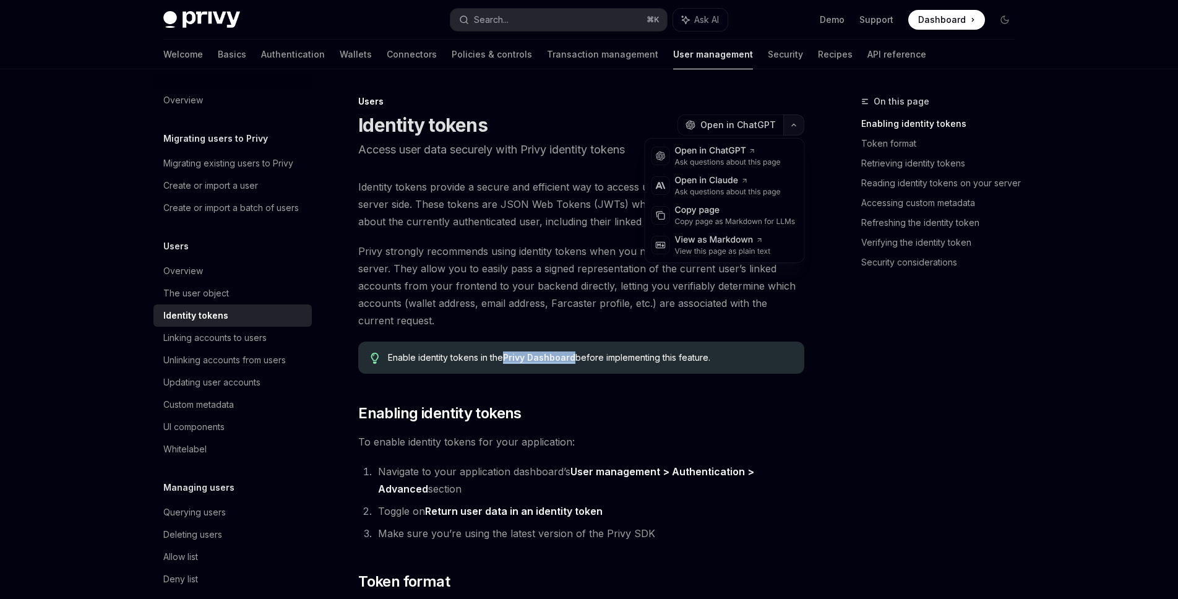
click at [796, 119] on button "button" at bounding box center [793, 124] width 21 height 21
click at [739, 212] on div "Copy page" at bounding box center [735, 210] width 121 height 12
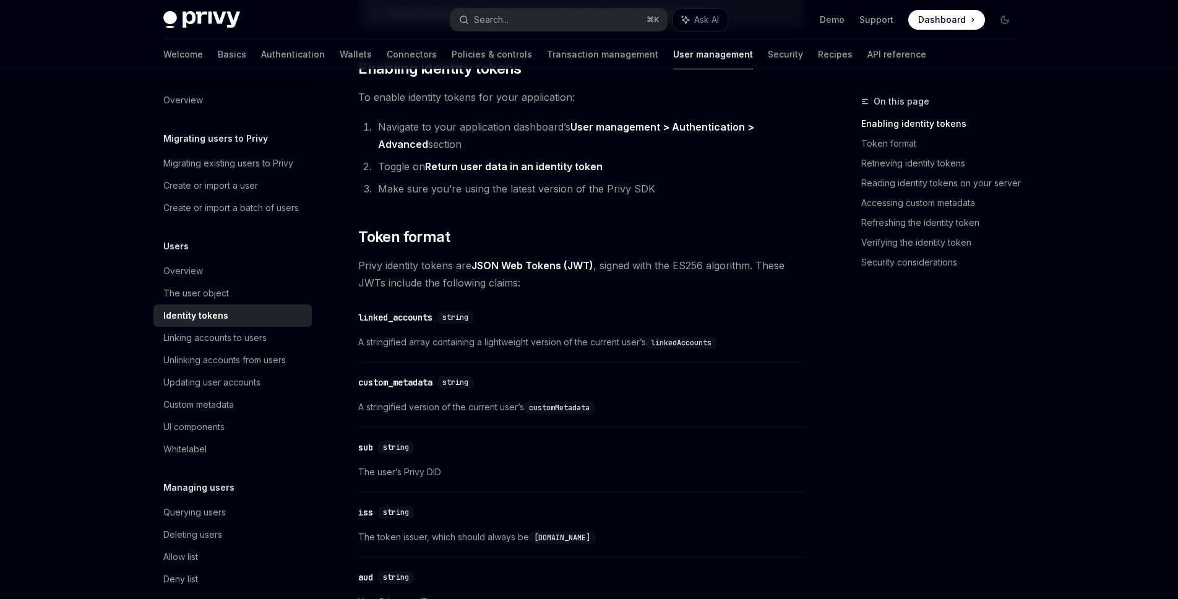
scroll to position [432, 0]
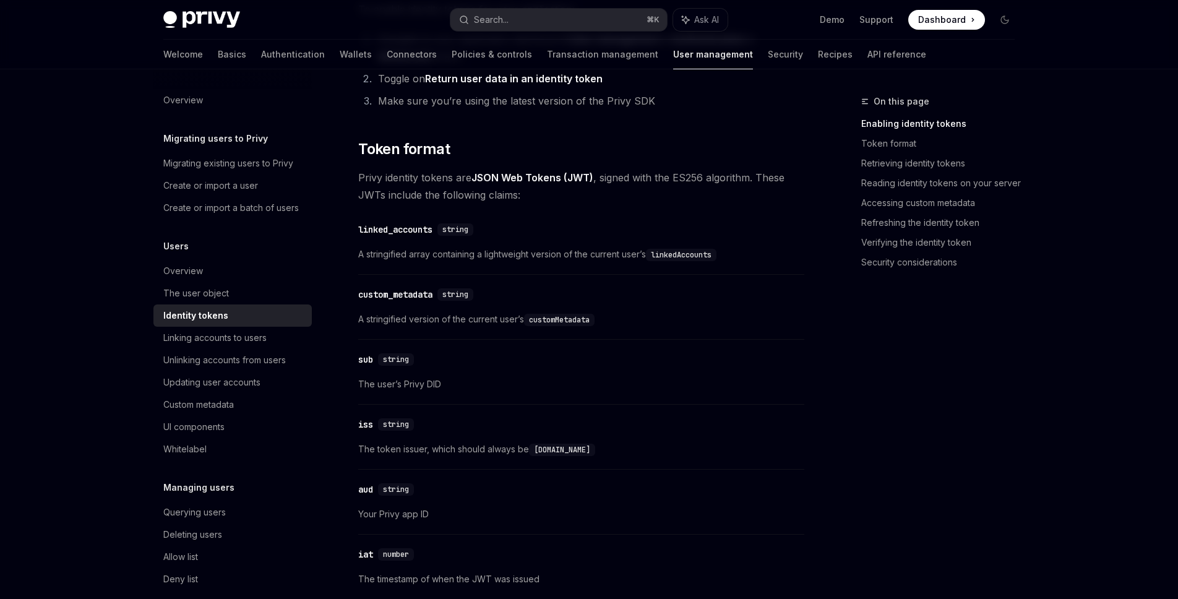
click at [459, 250] on span "A stringified array containing a lightweight version of the current user’s link…" at bounding box center [581, 254] width 446 height 15
click at [348, 231] on div "Navigate to header" at bounding box center [340, 230] width 15 height 15
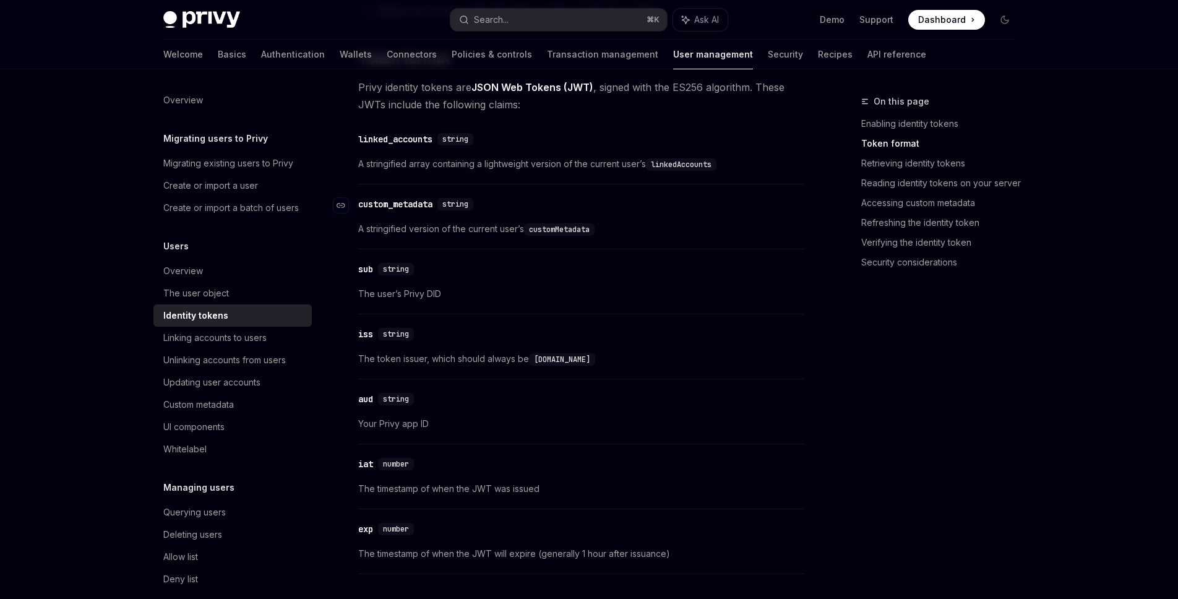
scroll to position [523, 0]
click at [694, 159] on code "linkedAccounts" at bounding box center [681, 164] width 71 height 12
click at [256, 335] on div "Linking accounts to users" at bounding box center [214, 337] width 103 height 15
type textarea "*"
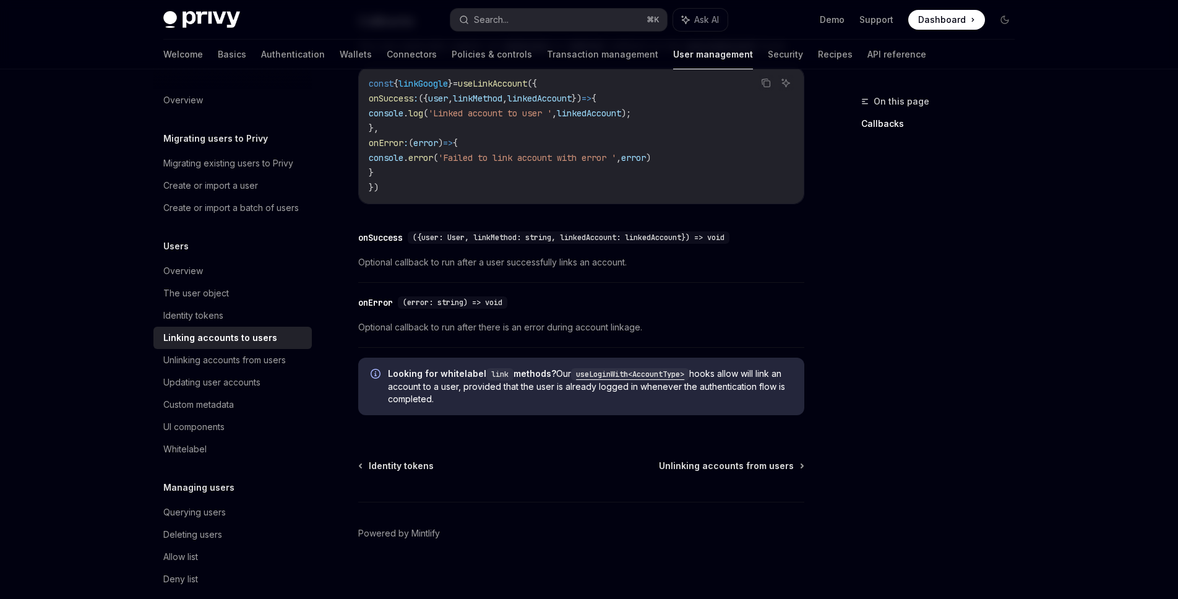
scroll to position [1409, 0]
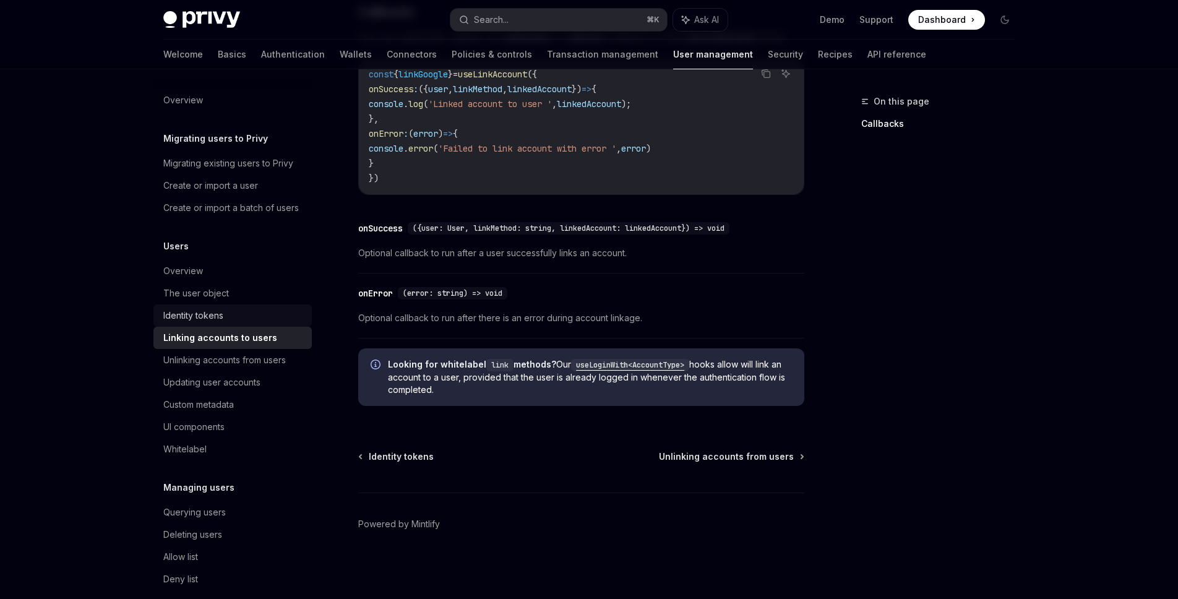
click at [250, 318] on div "Identity tokens" at bounding box center [233, 315] width 141 height 15
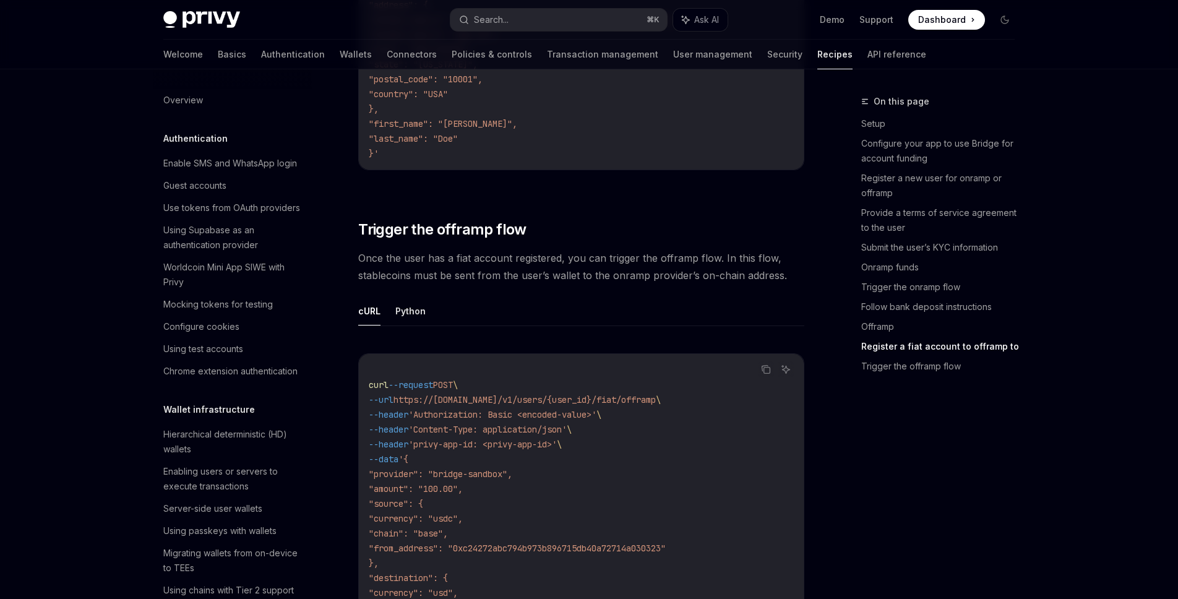
scroll to position [4090, 0]
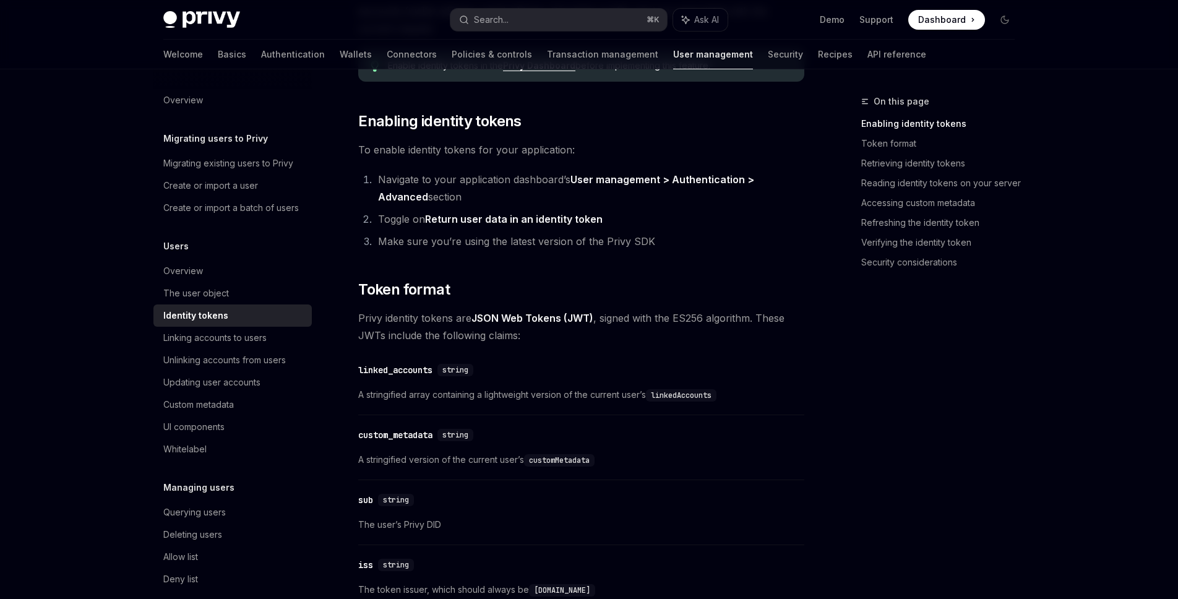
scroll to position [370, 0]
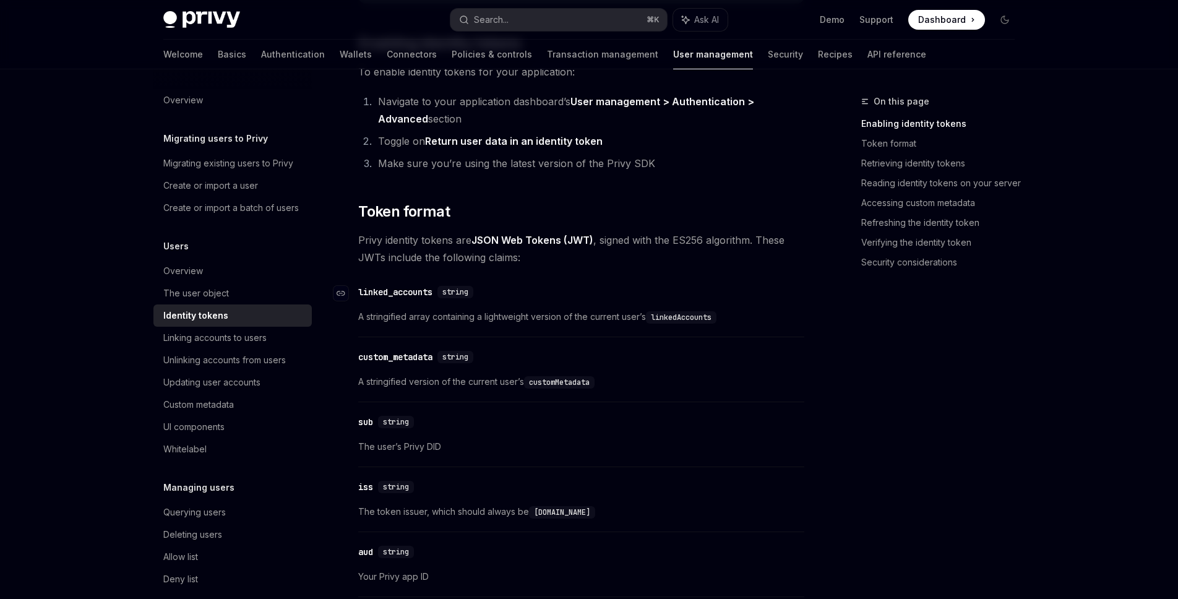
click at [552, 298] on div "​ linked_accounts string" at bounding box center [575, 292] width 434 height 15
click at [713, 315] on code "linkedAccounts" at bounding box center [681, 317] width 71 height 12
click at [234, 296] on div "The user object" at bounding box center [233, 293] width 141 height 15
type textarea "*"
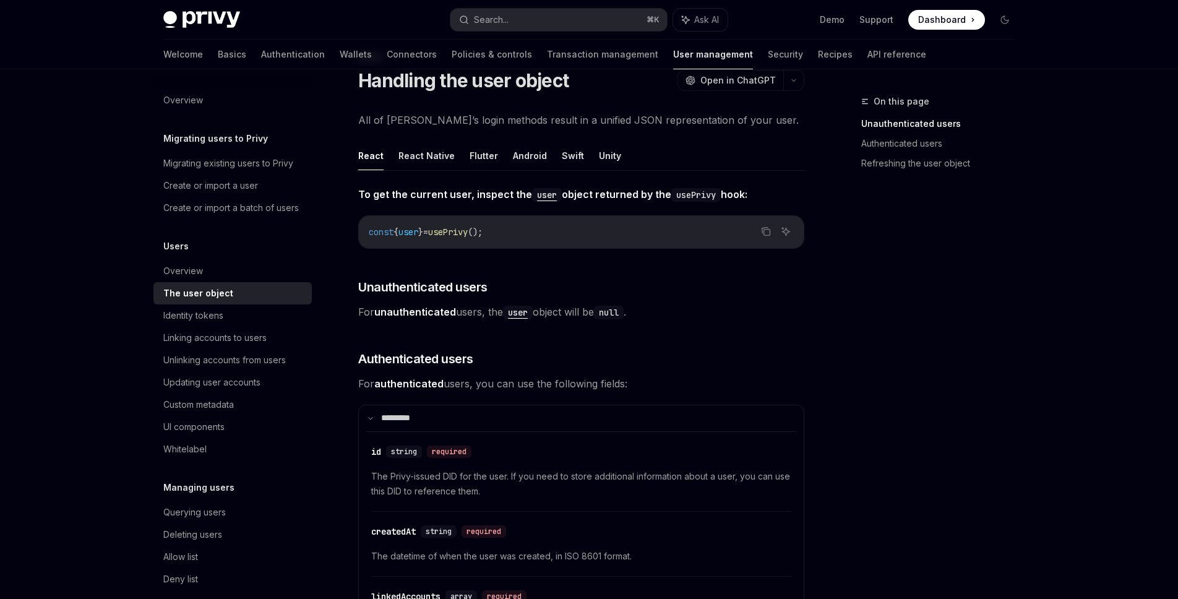
scroll to position [338, 0]
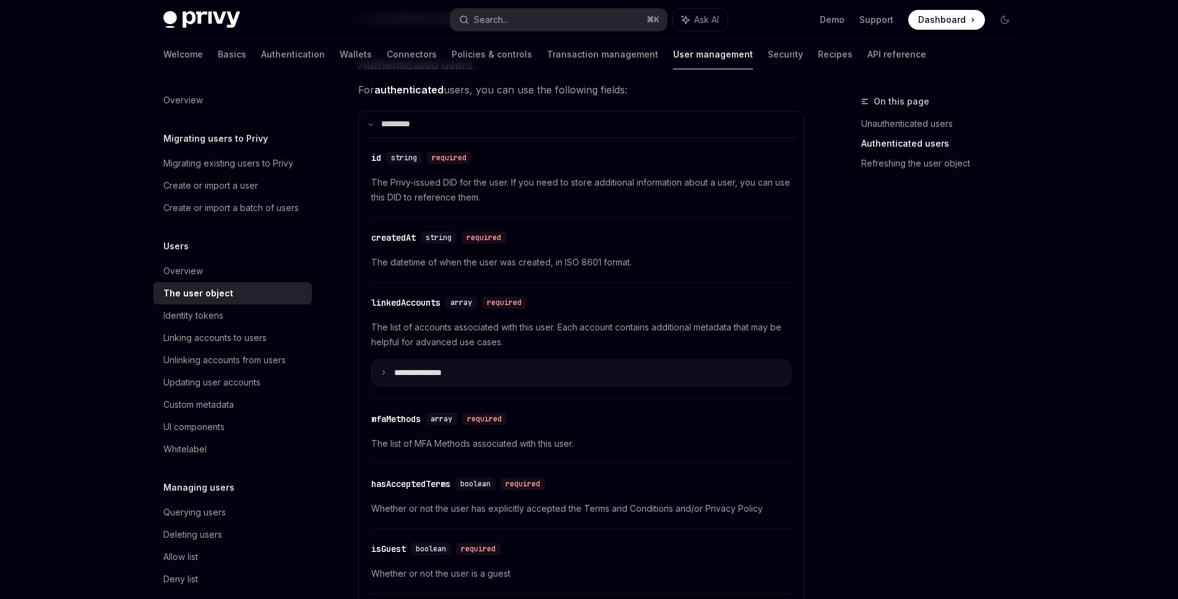
click at [483, 362] on summary "**********" at bounding box center [581, 373] width 419 height 26
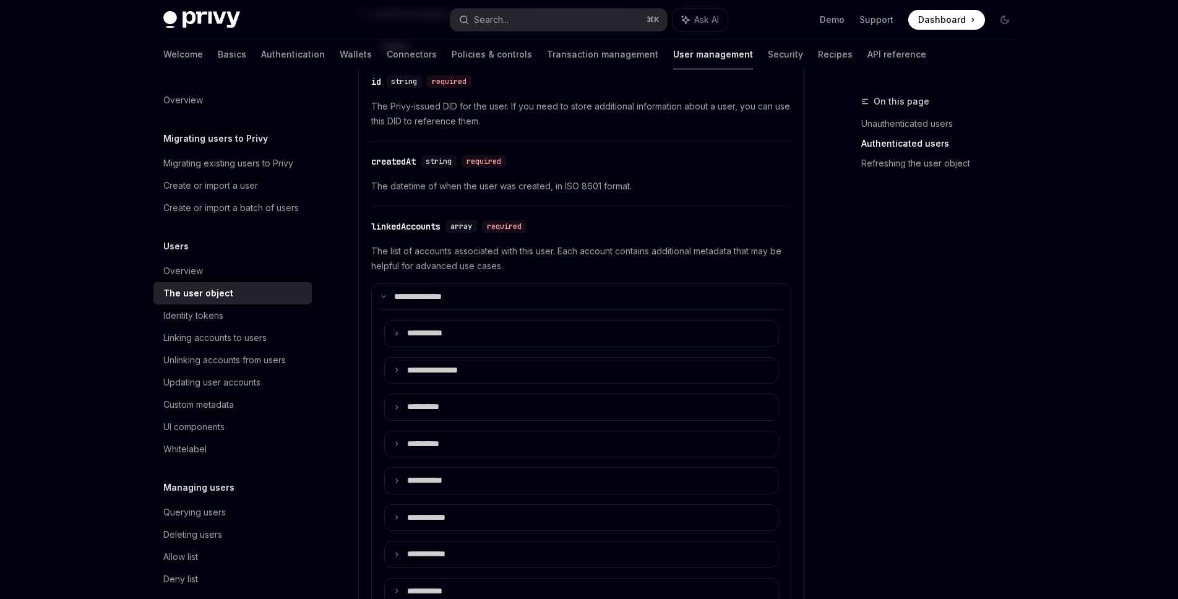
scroll to position [537, 0]
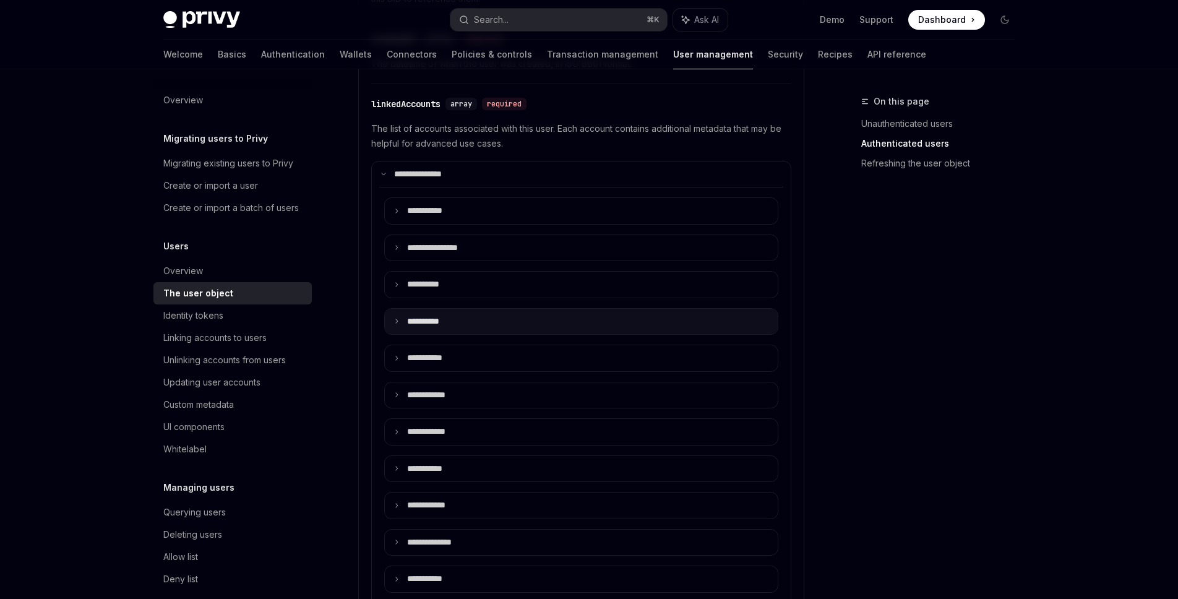
click at [483, 309] on summary "**** *****" at bounding box center [581, 322] width 393 height 26
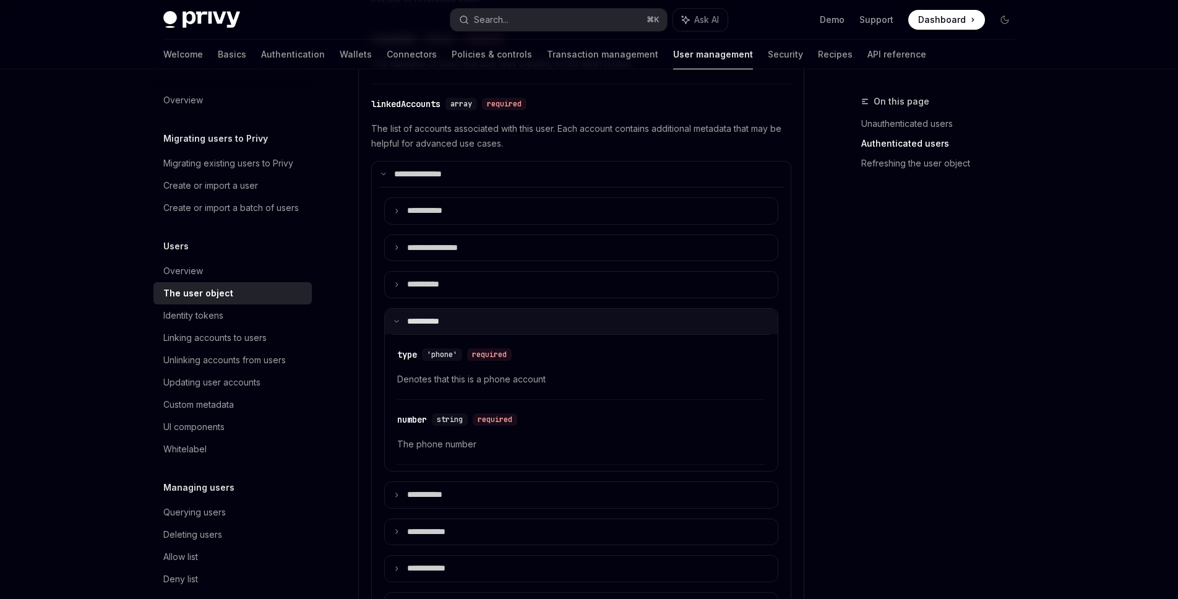
click at [481, 314] on summary "**** *****" at bounding box center [581, 322] width 393 height 26
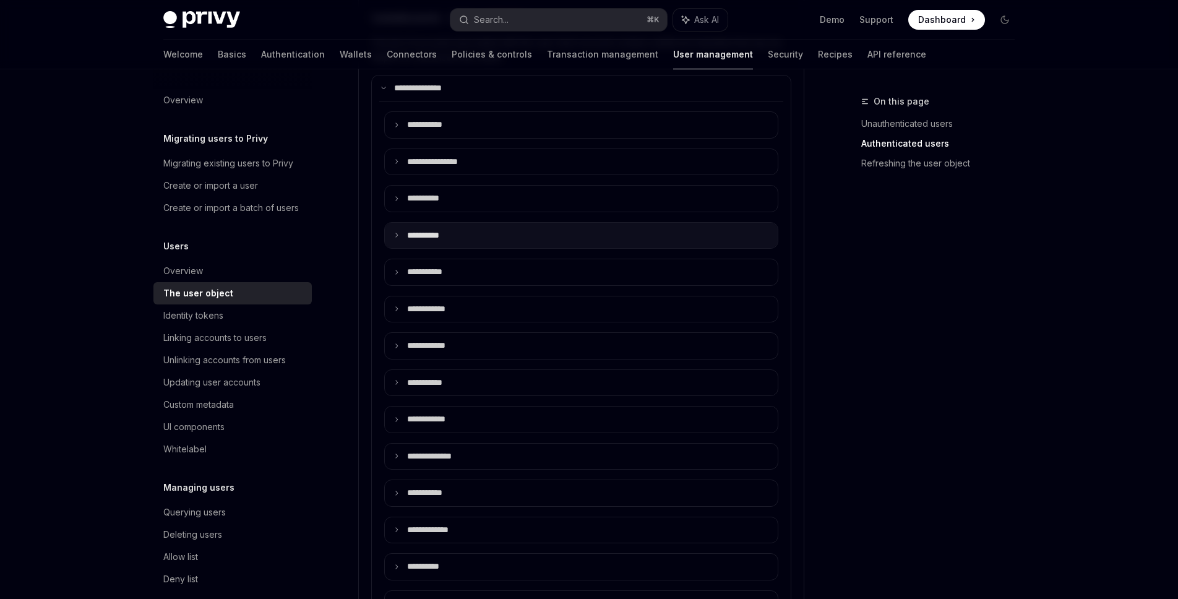
scroll to position [615, 0]
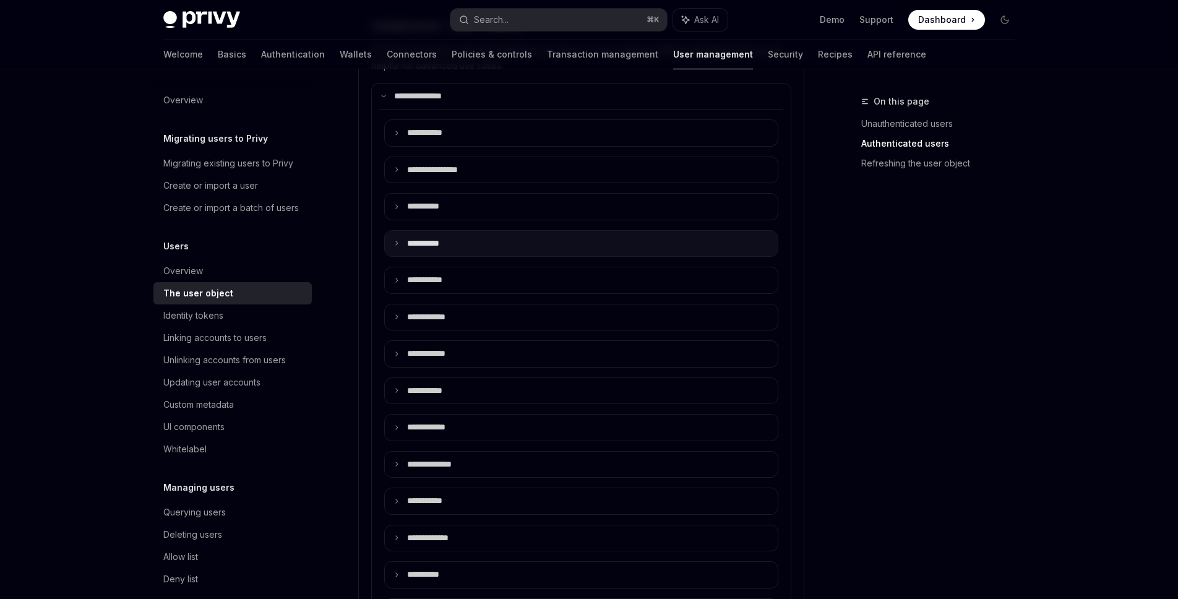
click at [533, 241] on summary "**** *****" at bounding box center [581, 244] width 393 height 26
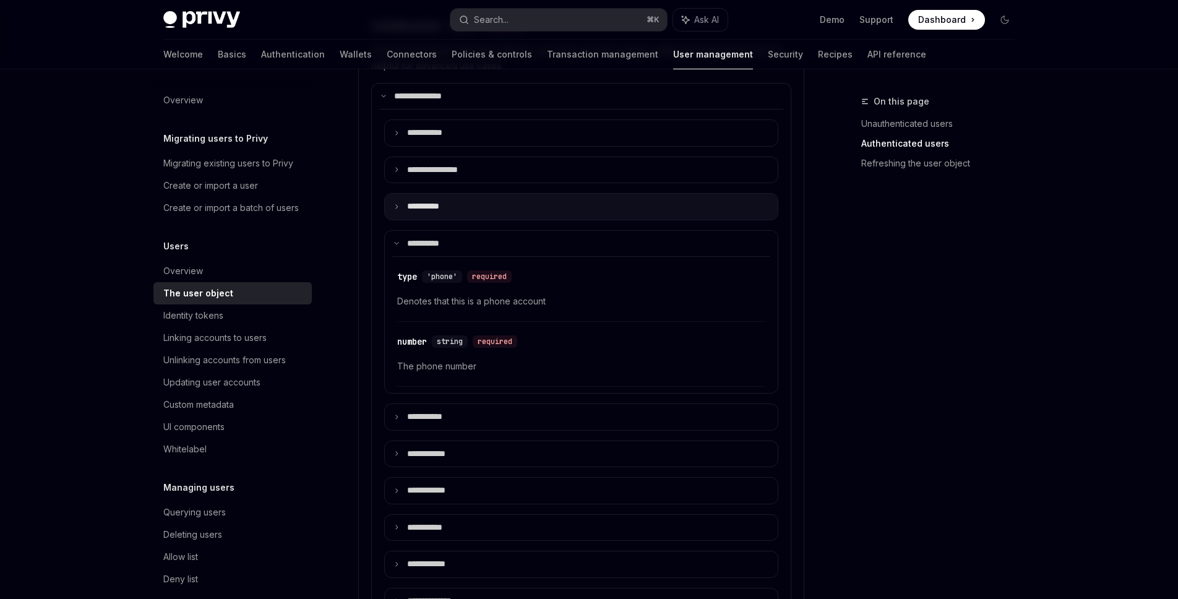
click at [584, 217] on summary "**** *****" at bounding box center [581, 207] width 393 height 26
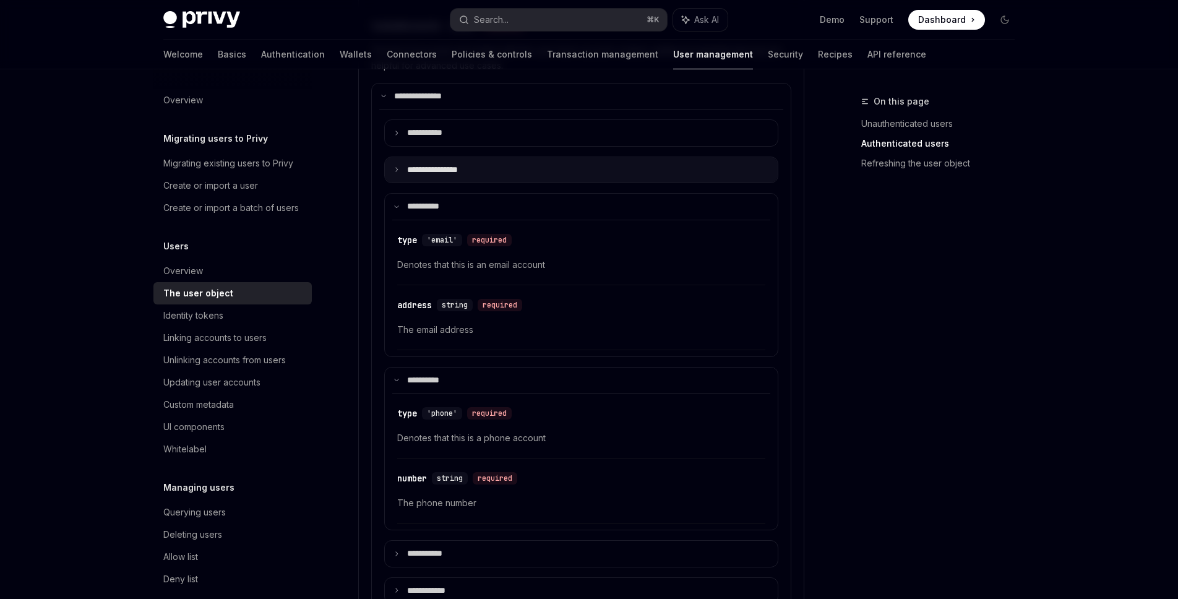
click at [601, 168] on summary "**********" at bounding box center [581, 170] width 393 height 26
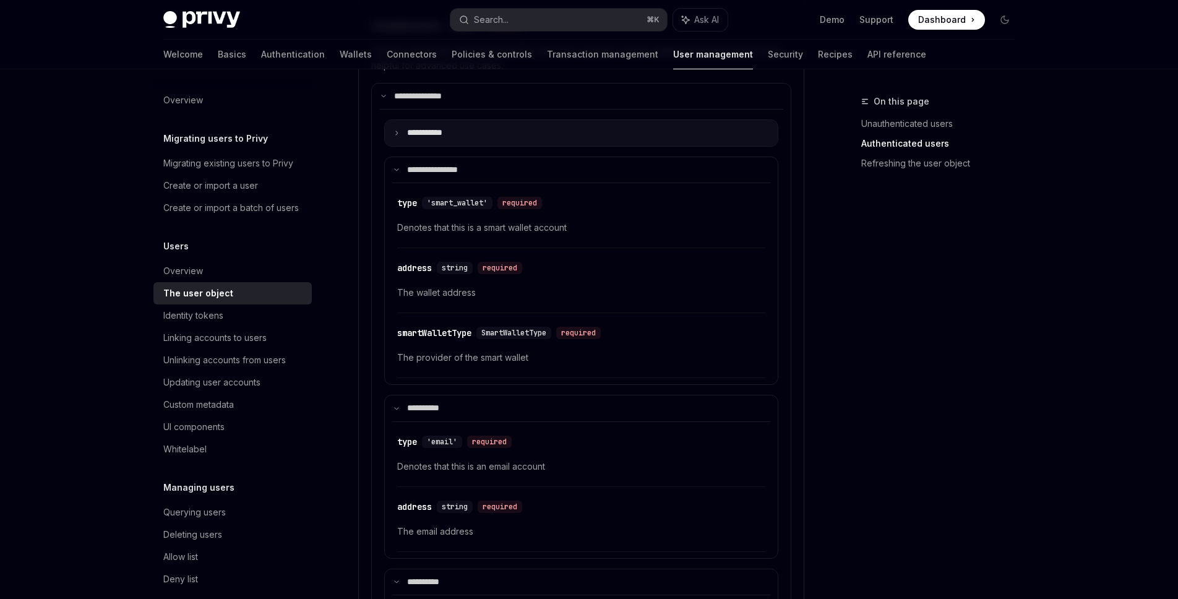
click at [593, 137] on summary "**** ******" at bounding box center [581, 133] width 393 height 26
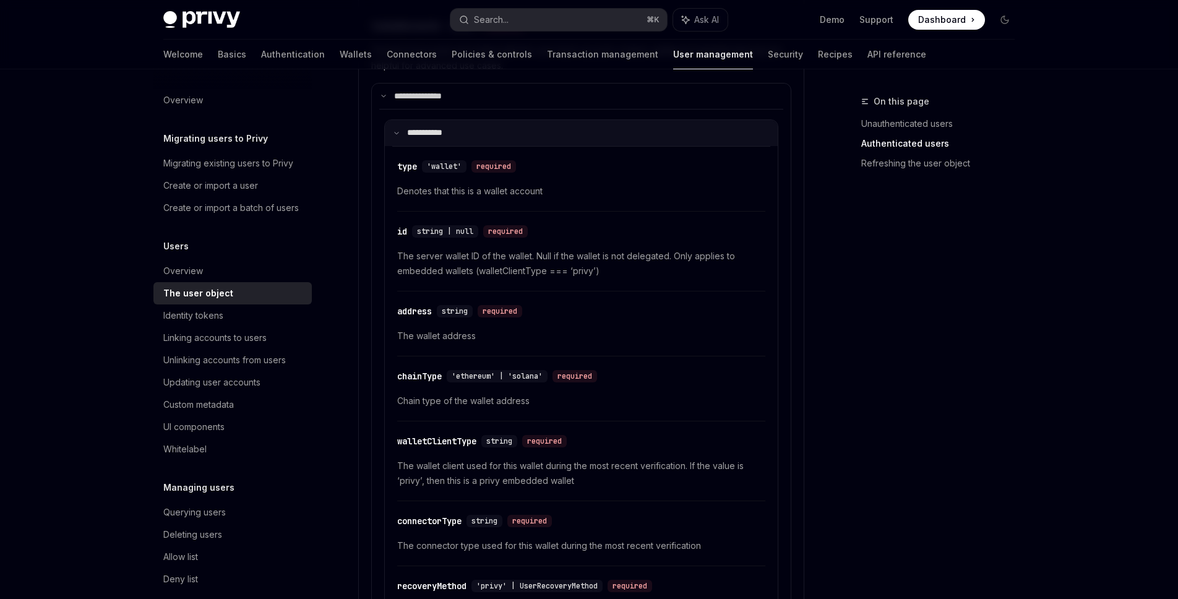
click at [593, 137] on summary "**** ******" at bounding box center [581, 133] width 393 height 26
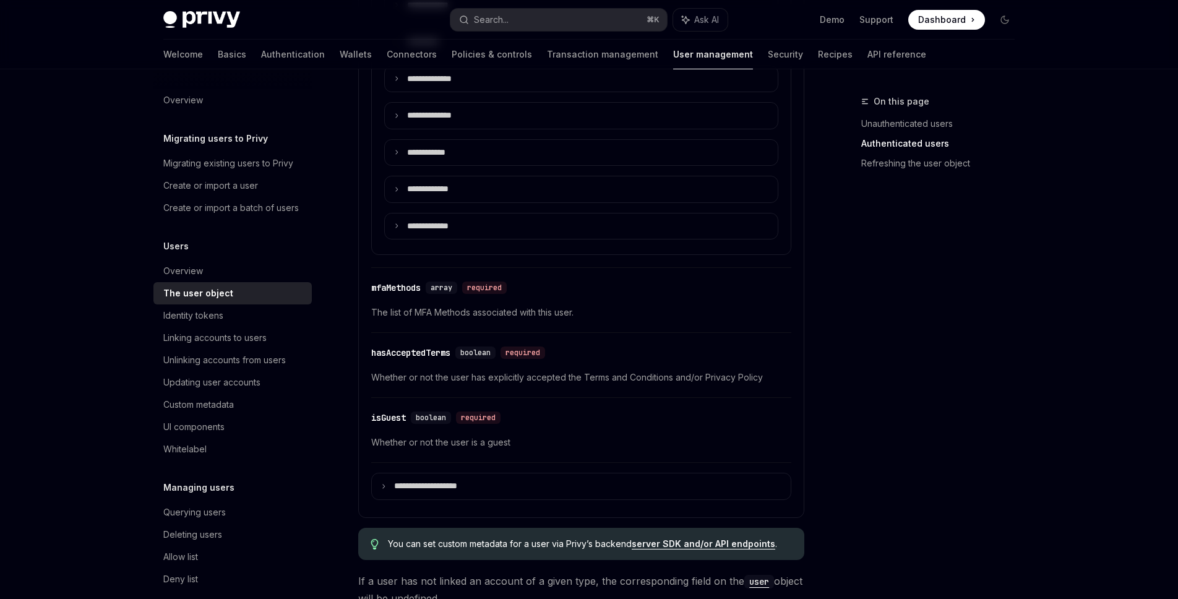
scroll to position [1623, 0]
click at [523, 485] on summary "**********" at bounding box center [581, 486] width 419 height 26
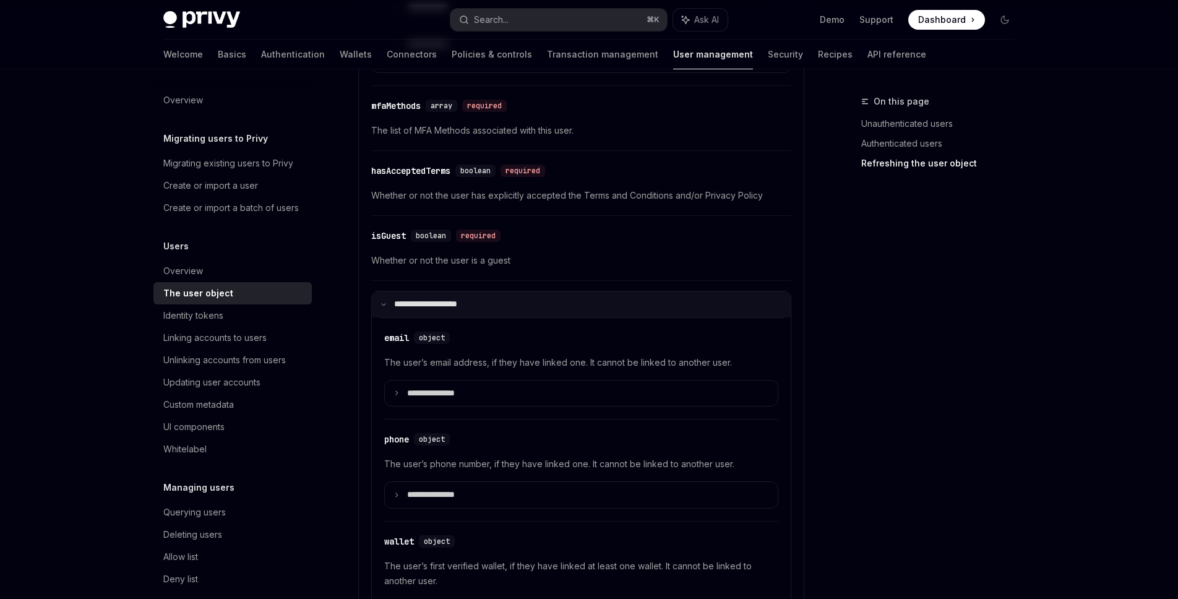
scroll to position [1945, 0]
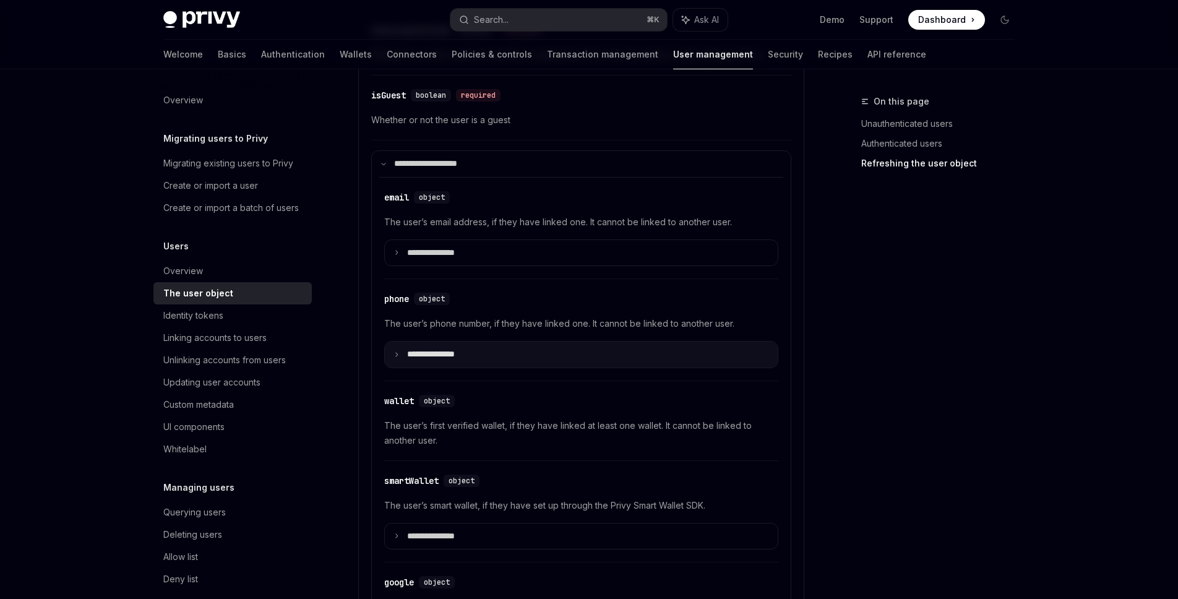
click at [572, 345] on summary "**********" at bounding box center [581, 354] width 393 height 26
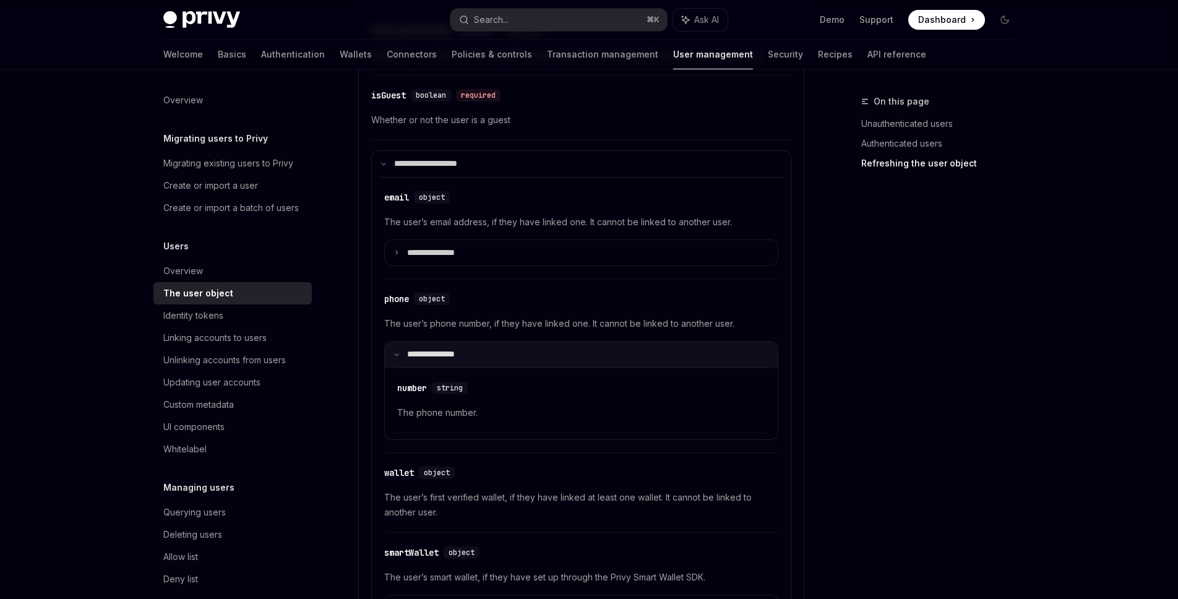
click at [572, 345] on summary "**********" at bounding box center [581, 354] width 393 height 26
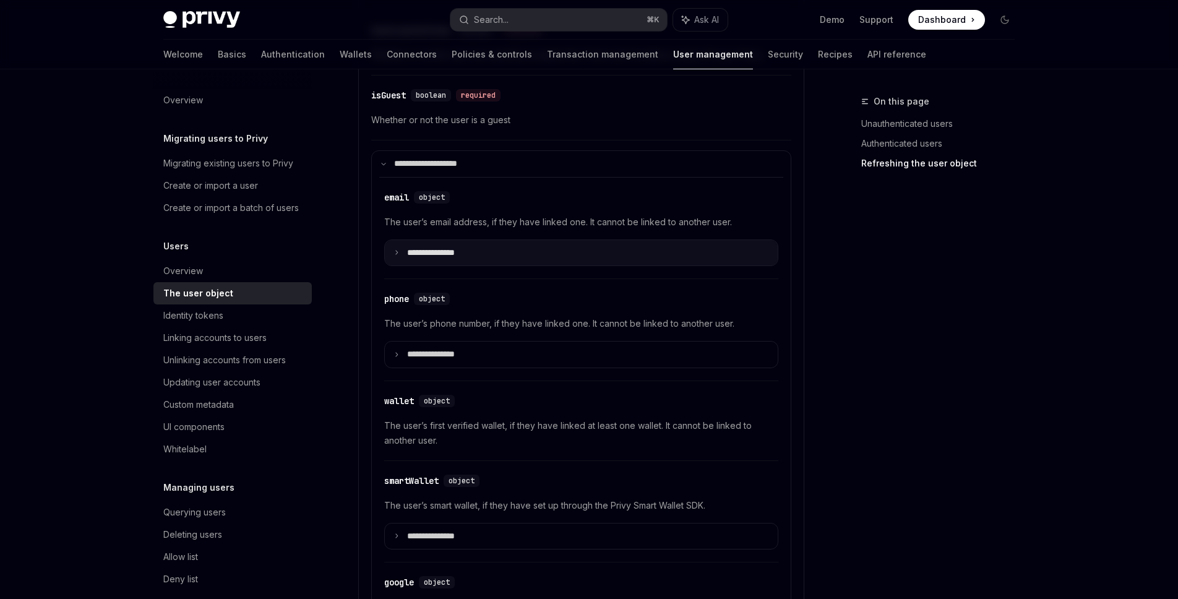
click at [597, 249] on summary "**********" at bounding box center [581, 253] width 393 height 26
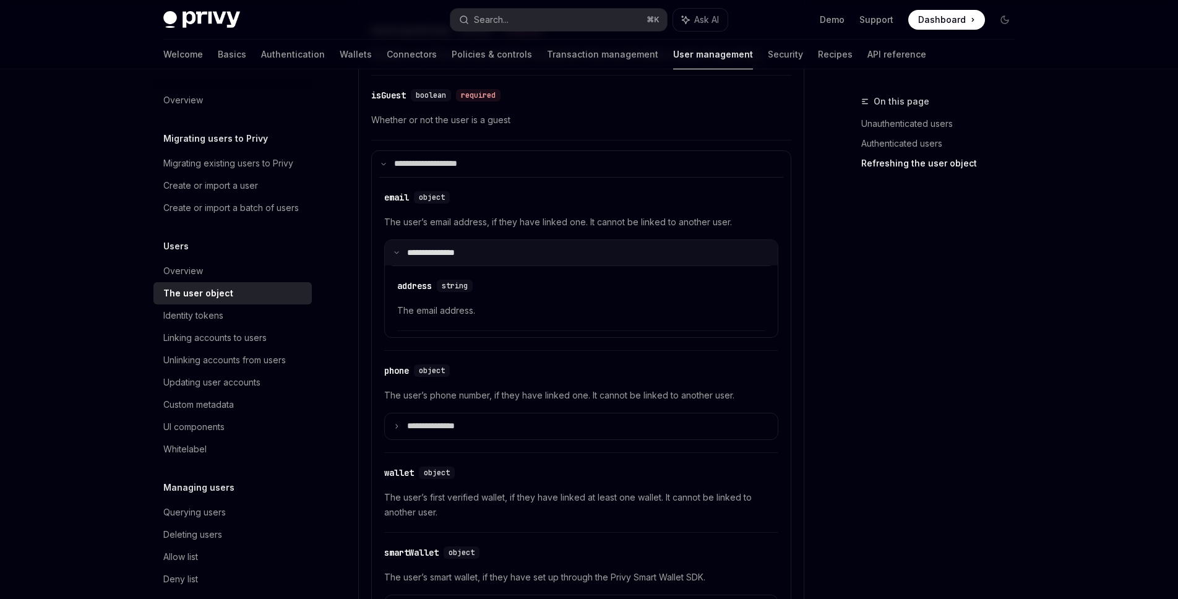
click at [597, 249] on summary "**********" at bounding box center [581, 253] width 393 height 26
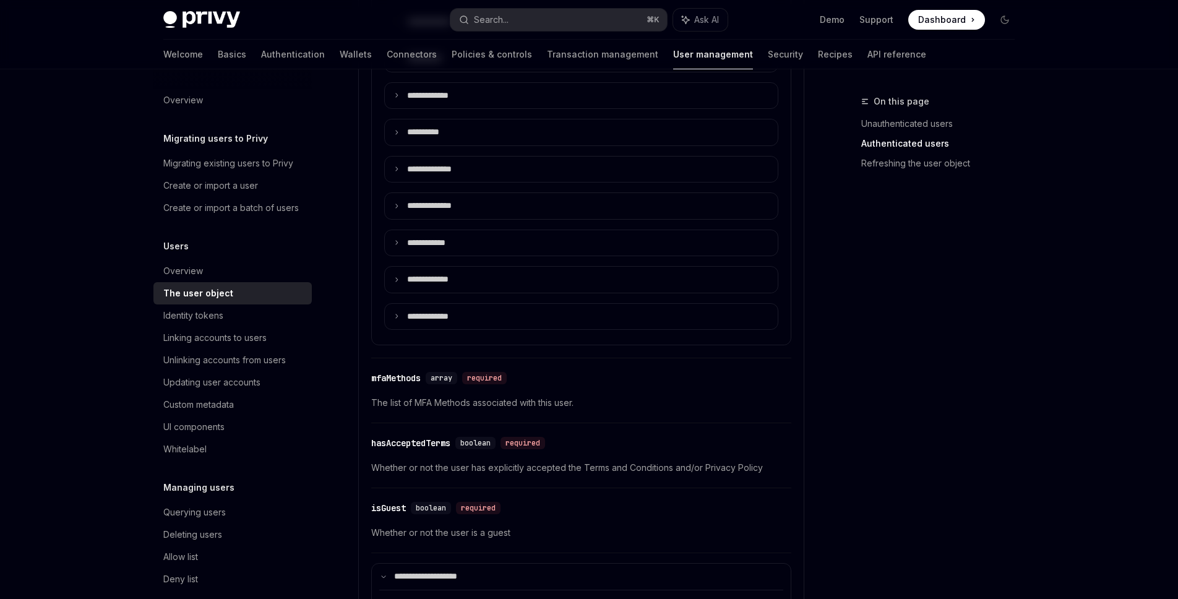
scroll to position [1581, 0]
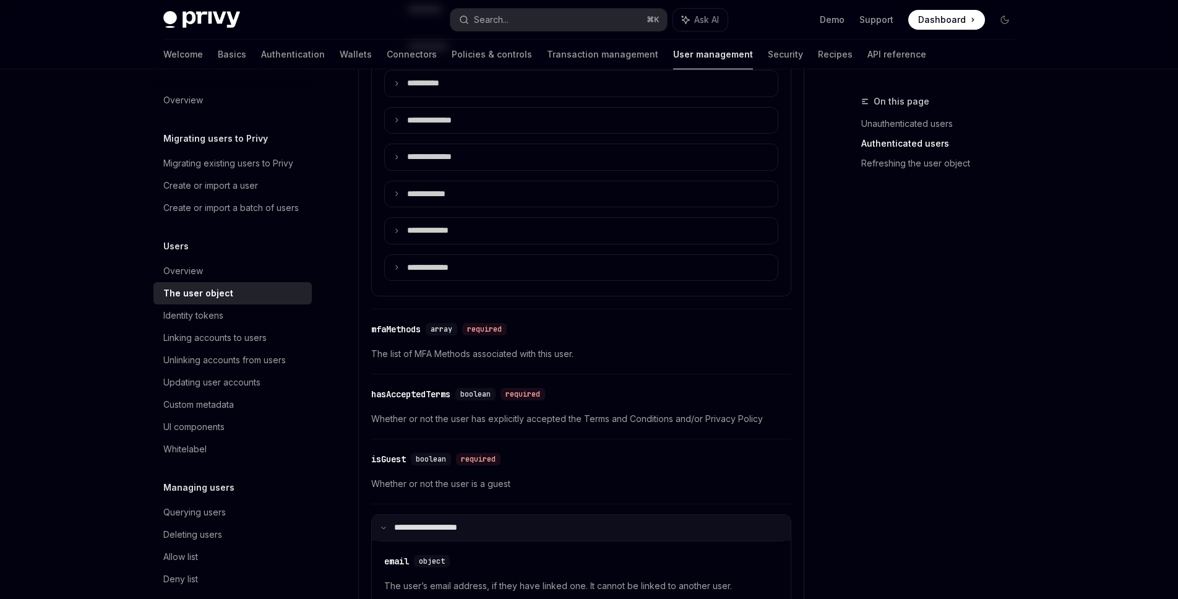
click at [451, 536] on summary "**********" at bounding box center [581, 528] width 419 height 26
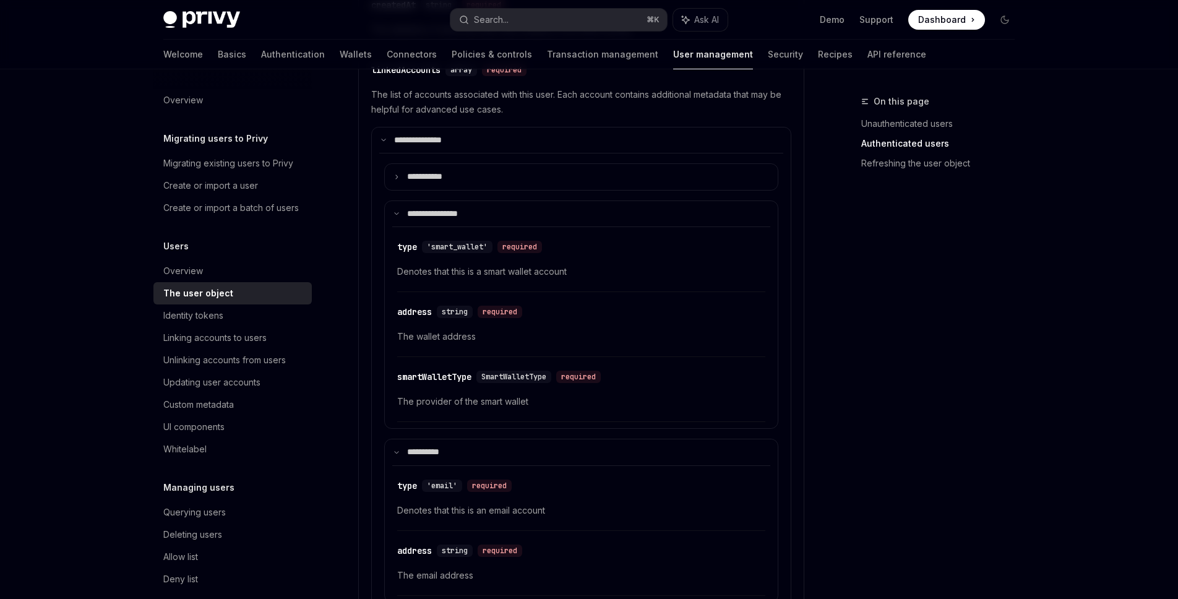
scroll to position [526, 0]
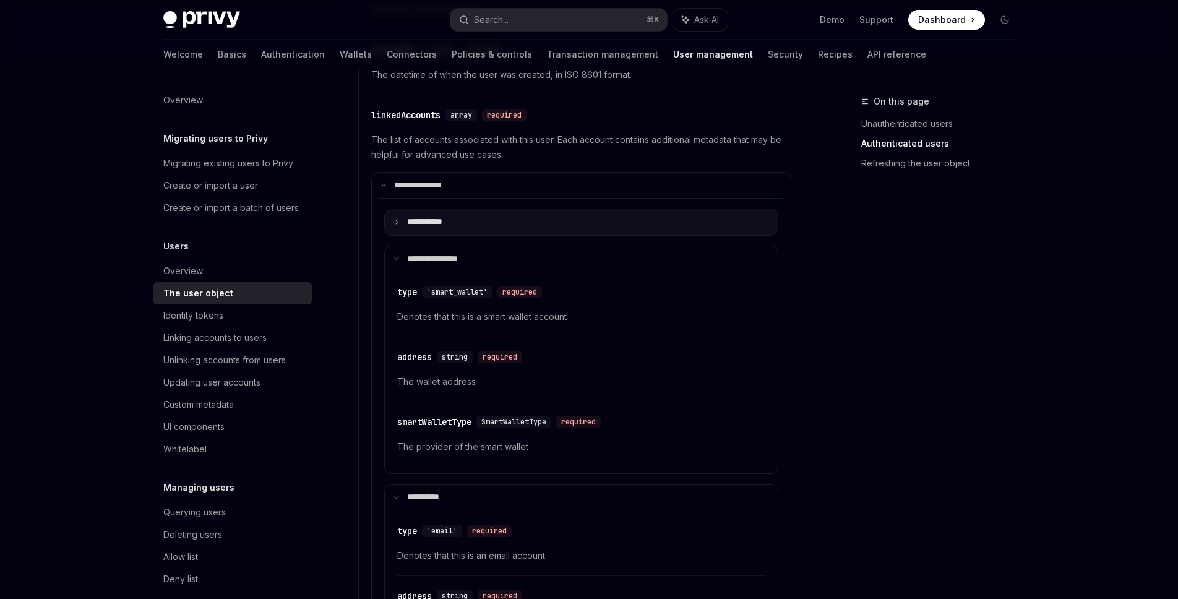
click at [521, 213] on summary "**** ******" at bounding box center [581, 222] width 393 height 26
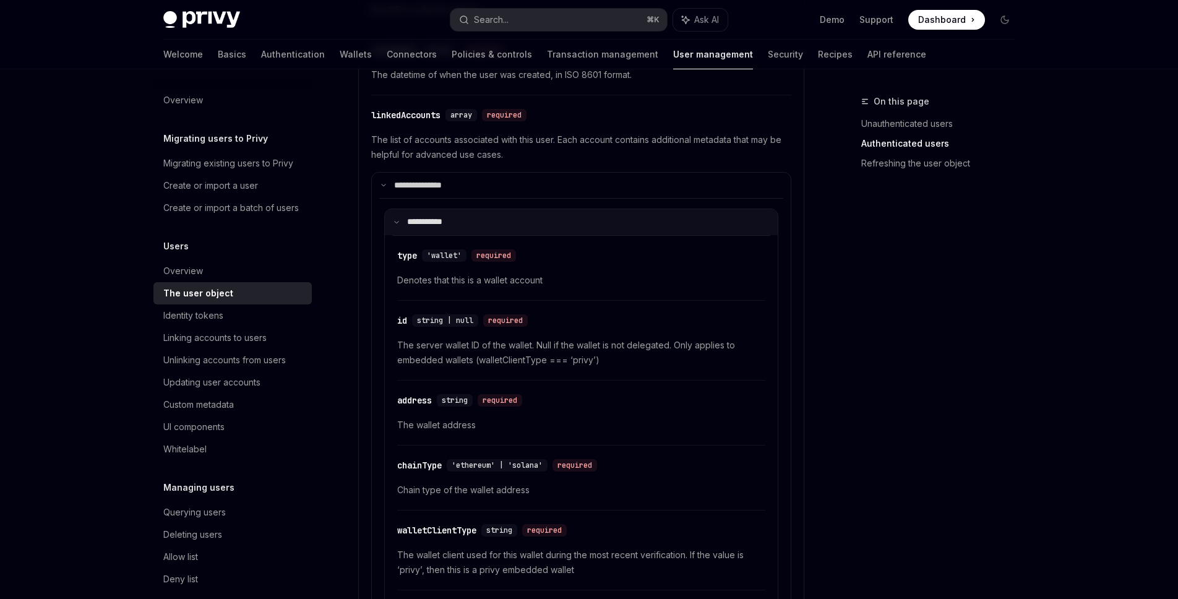
click at [521, 213] on summary "**** ******" at bounding box center [581, 222] width 393 height 26
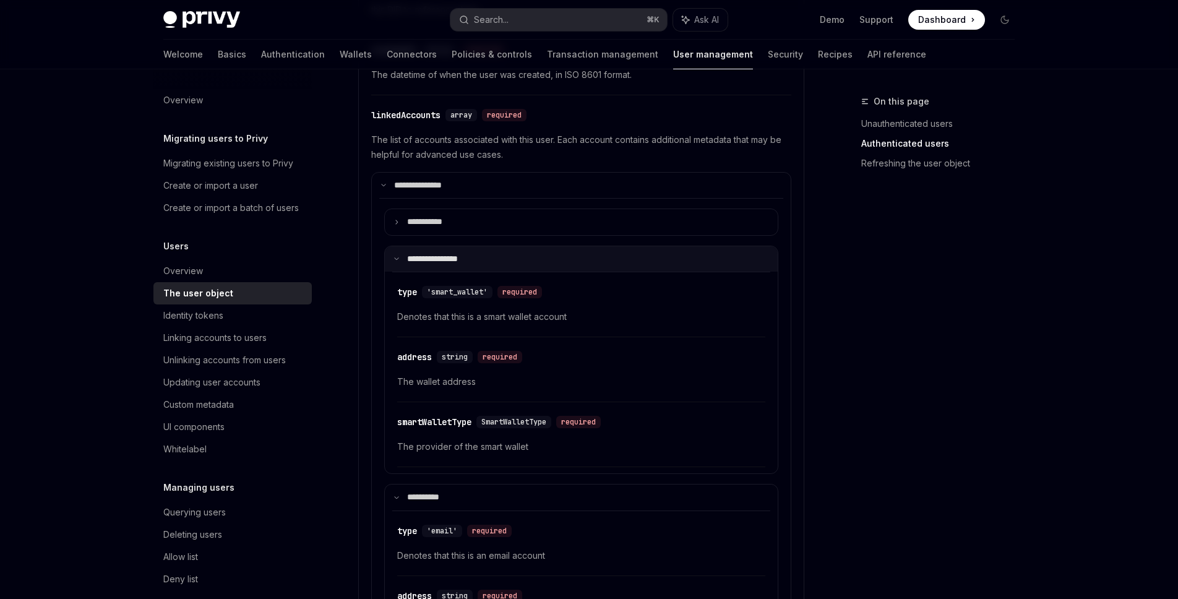
click at [489, 249] on summary "**********" at bounding box center [581, 259] width 393 height 26
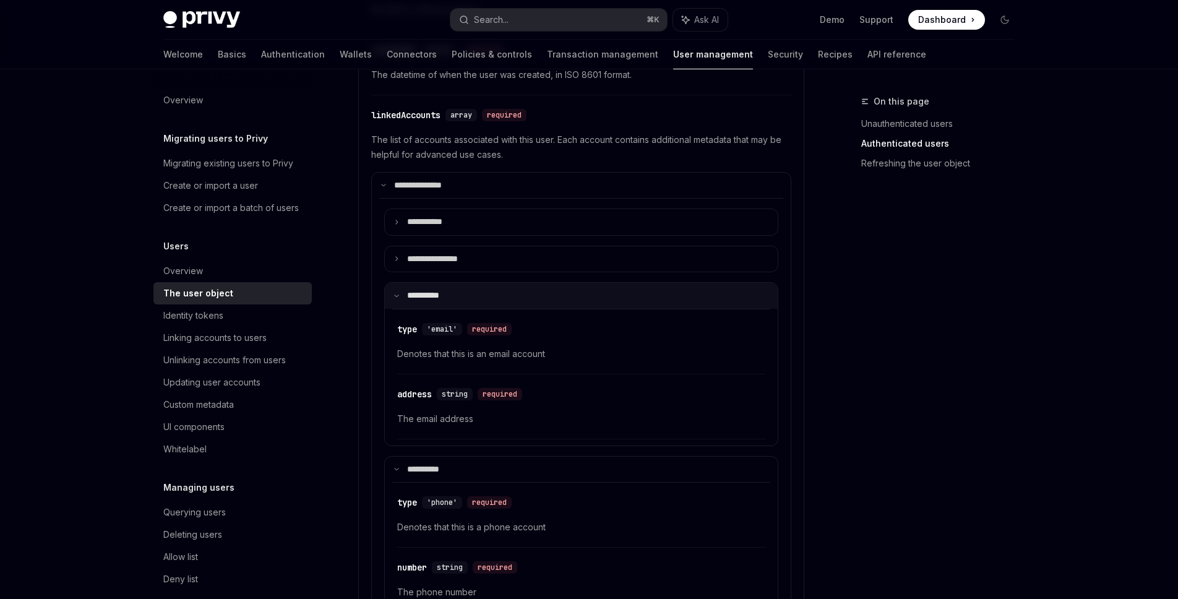
click at [457, 302] on summary "**** *****" at bounding box center [581, 296] width 393 height 26
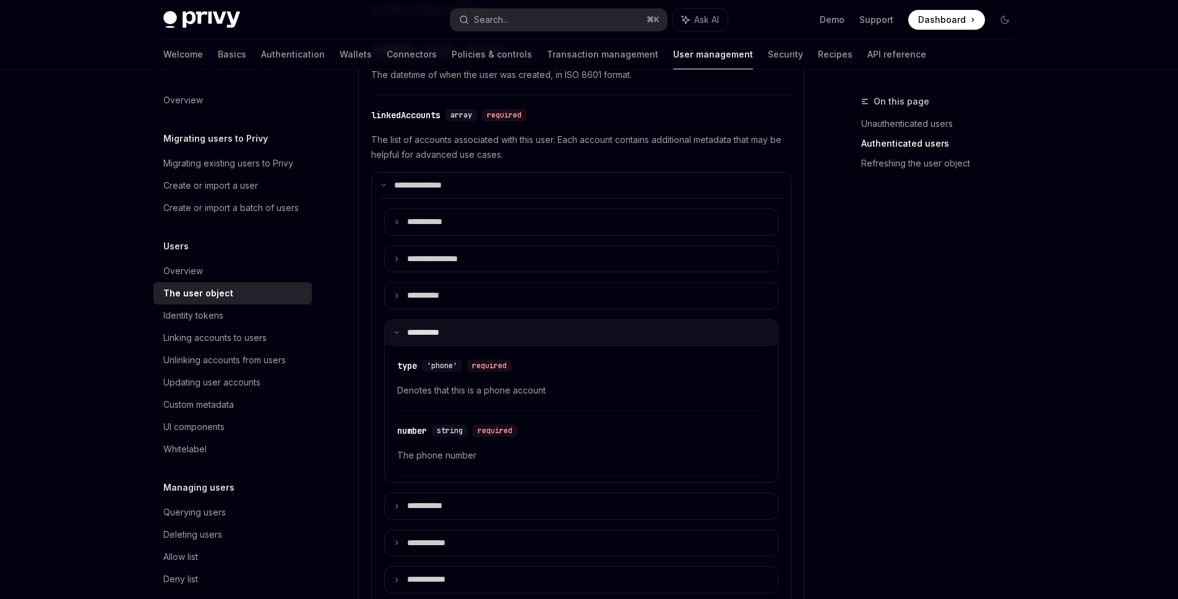
click at [450, 325] on summary "**** *****" at bounding box center [581, 333] width 393 height 26
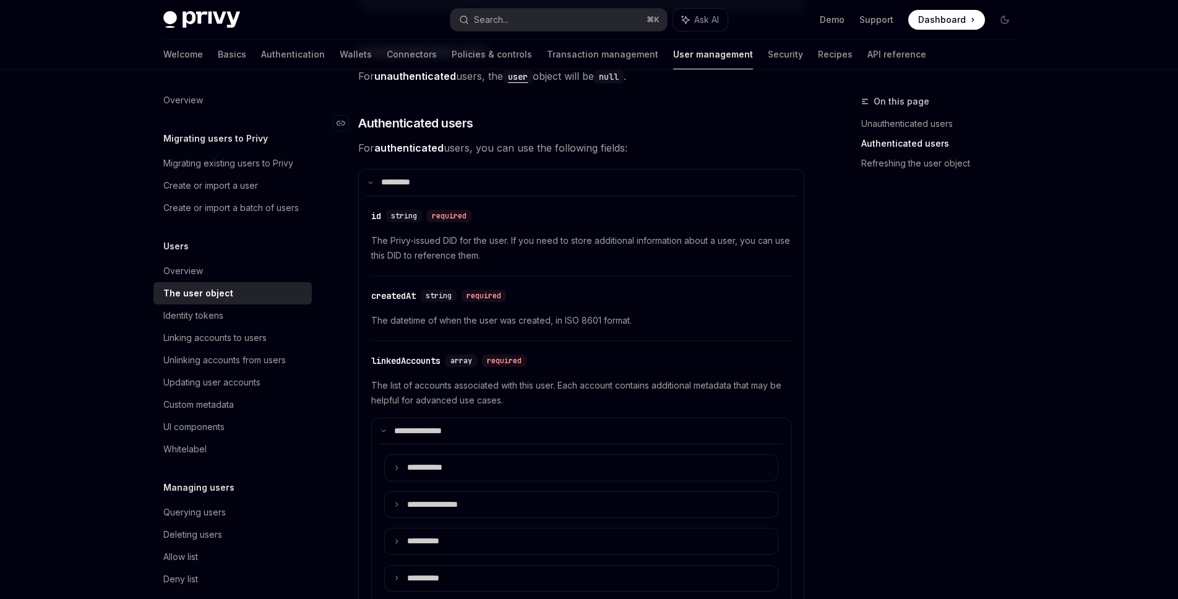
scroll to position [367, 0]
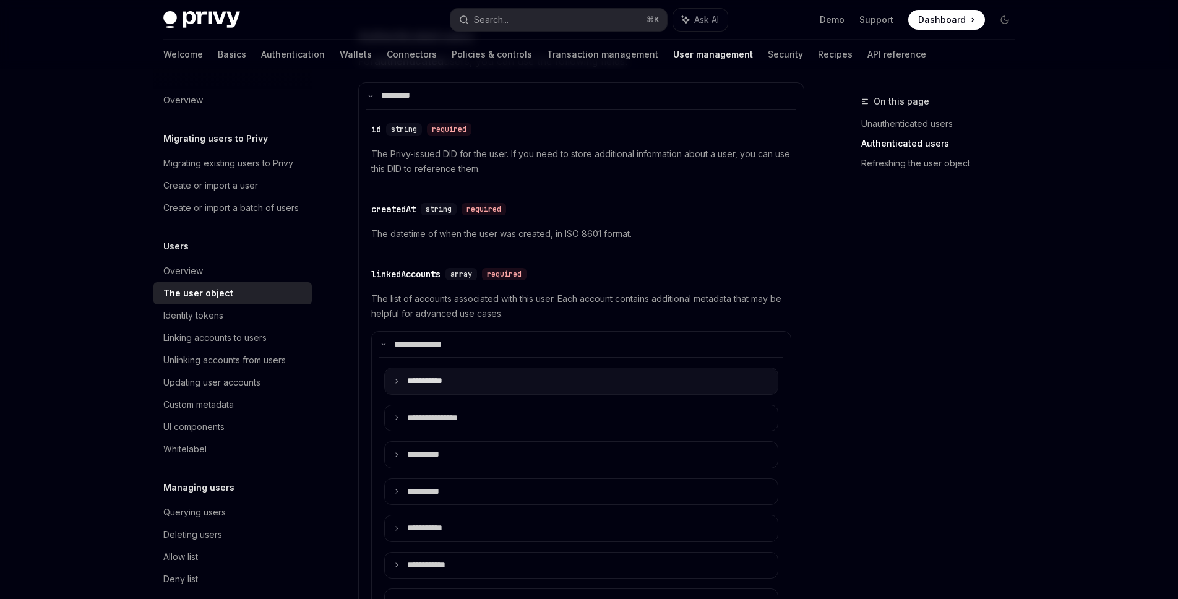
click at [625, 384] on summary "**** ******" at bounding box center [581, 381] width 393 height 26
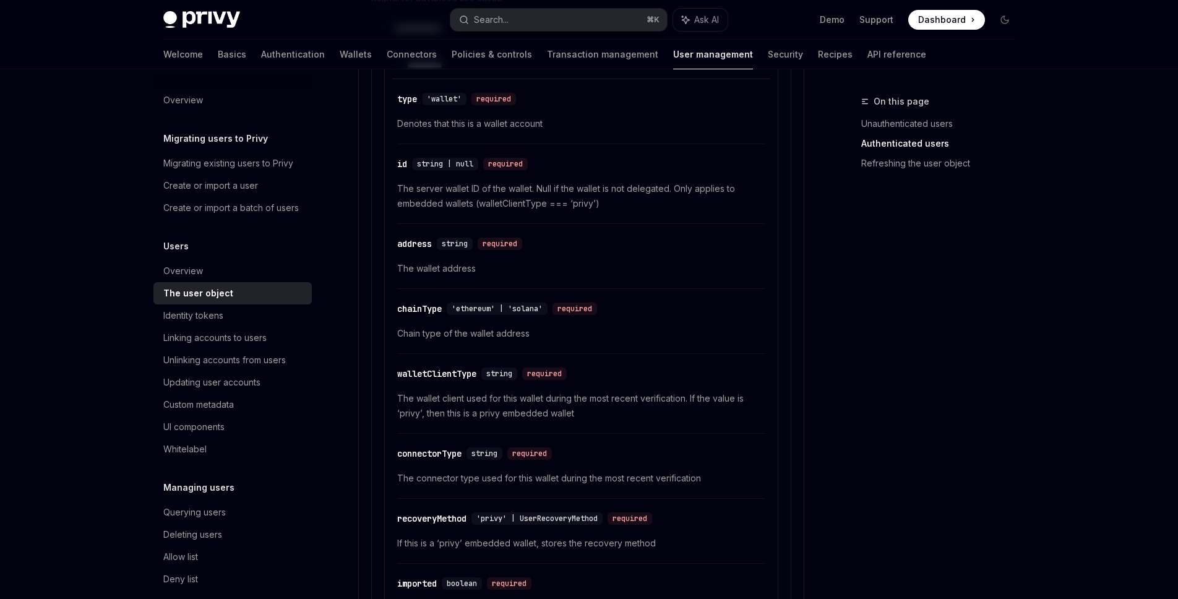
scroll to position [580, 0]
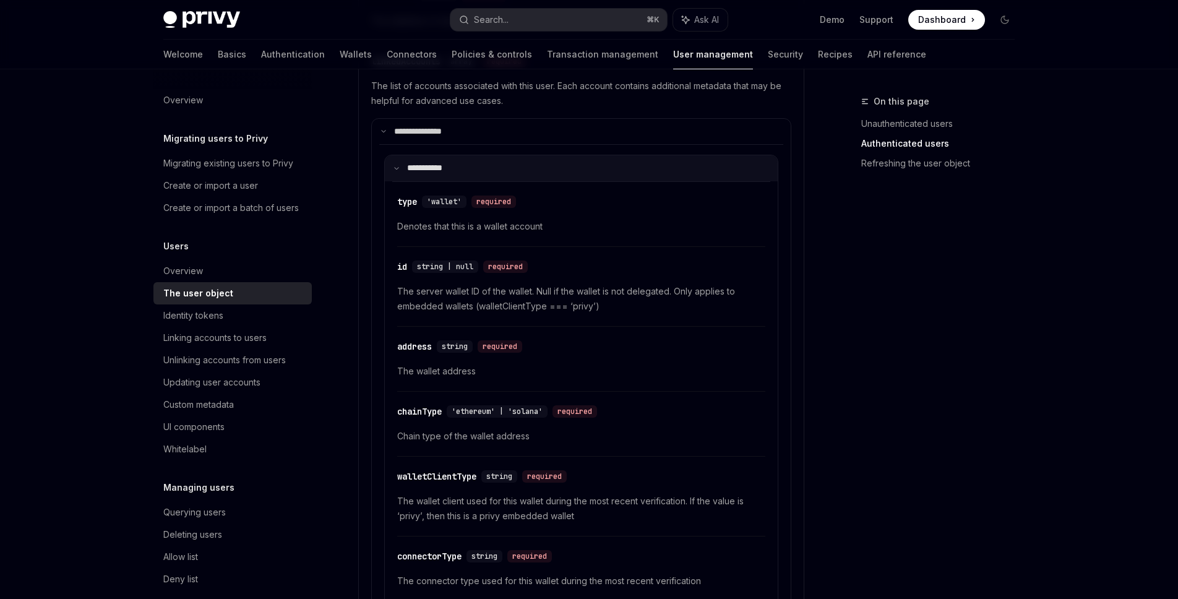
click at [596, 166] on summary "**** ******" at bounding box center [581, 168] width 393 height 26
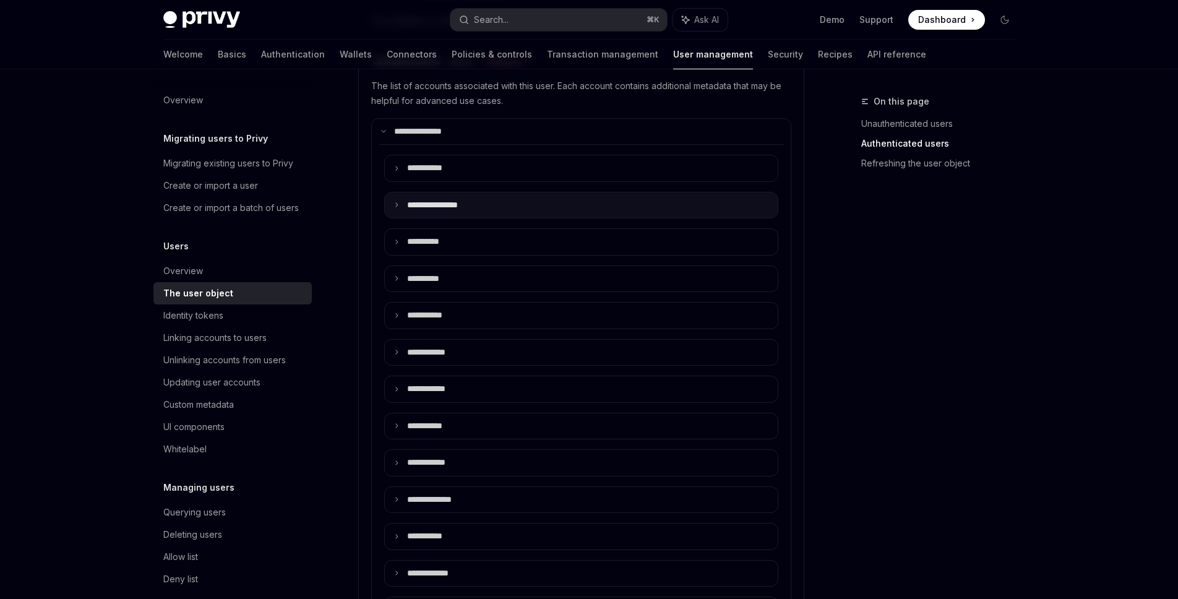
click at [589, 208] on summary "**********" at bounding box center [581, 205] width 393 height 26
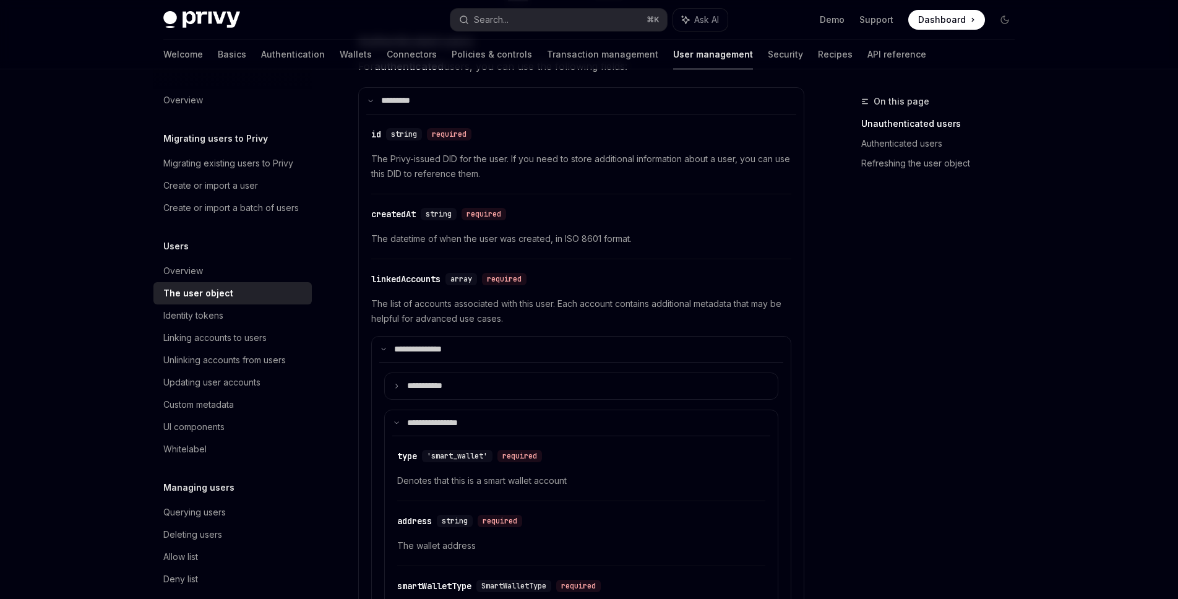
scroll to position [0, 0]
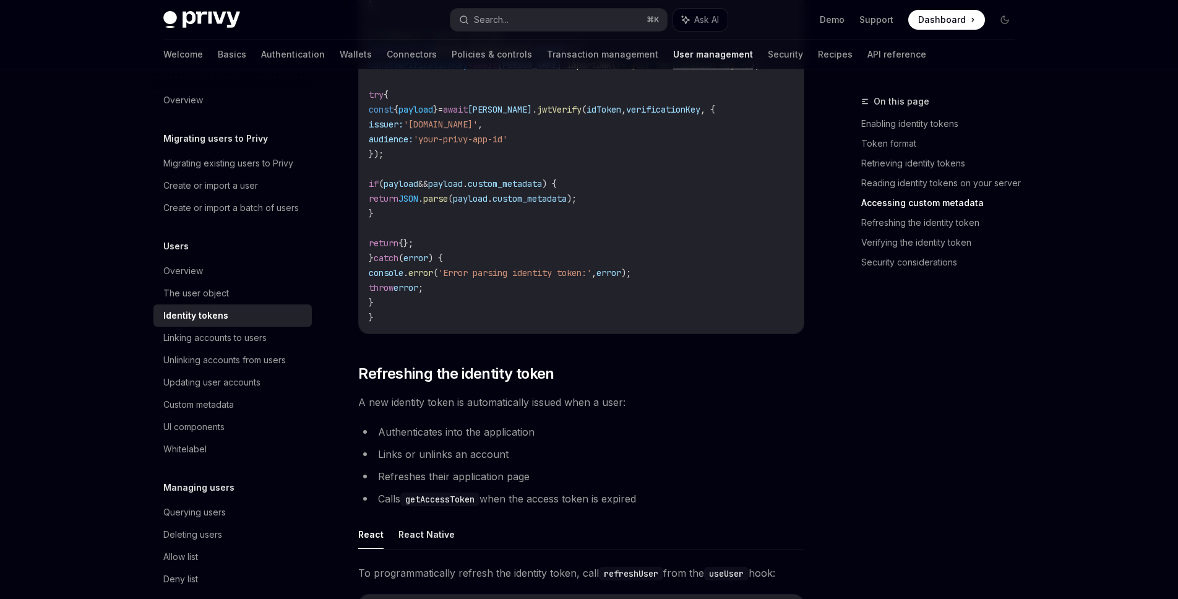
scroll to position [2464, 0]
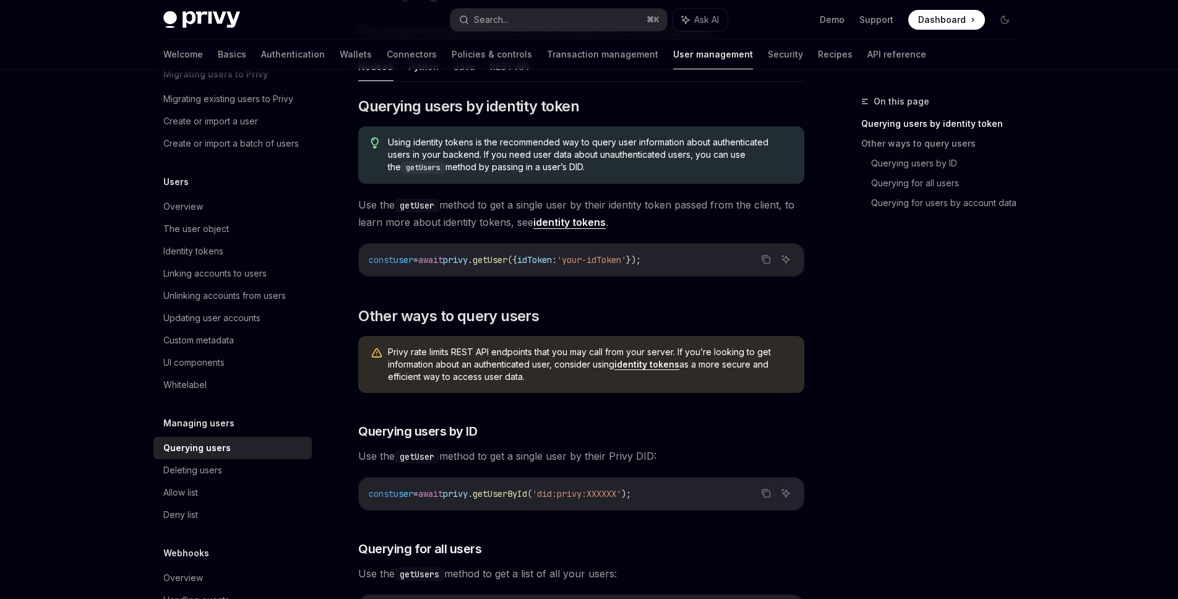
scroll to position [101, 0]
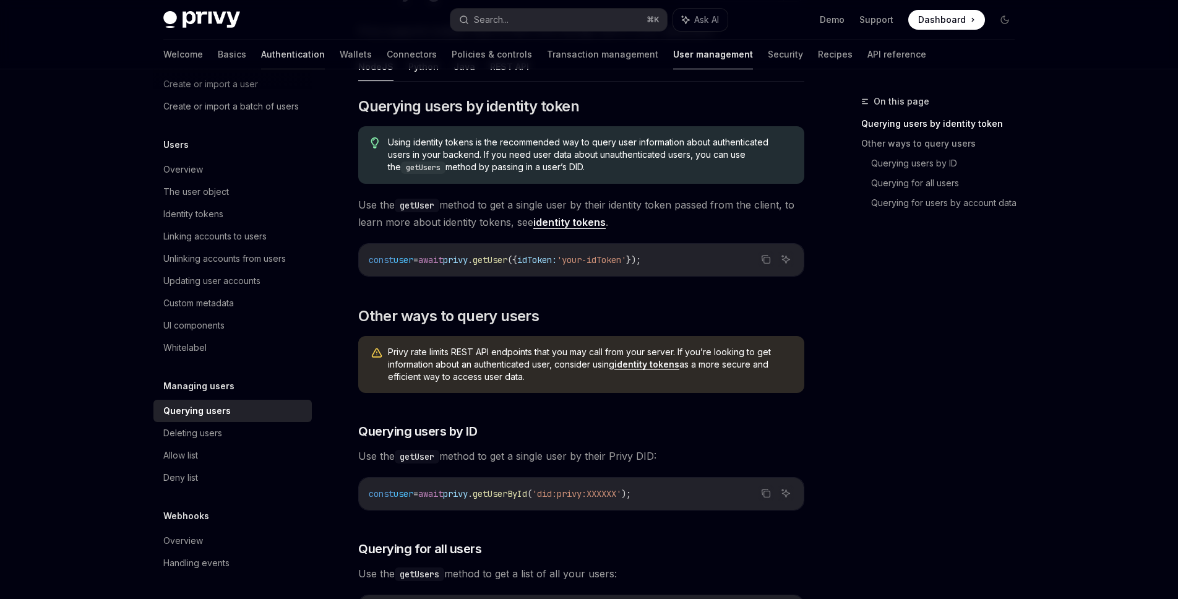
click at [261, 58] on link "Authentication" at bounding box center [293, 55] width 64 height 30
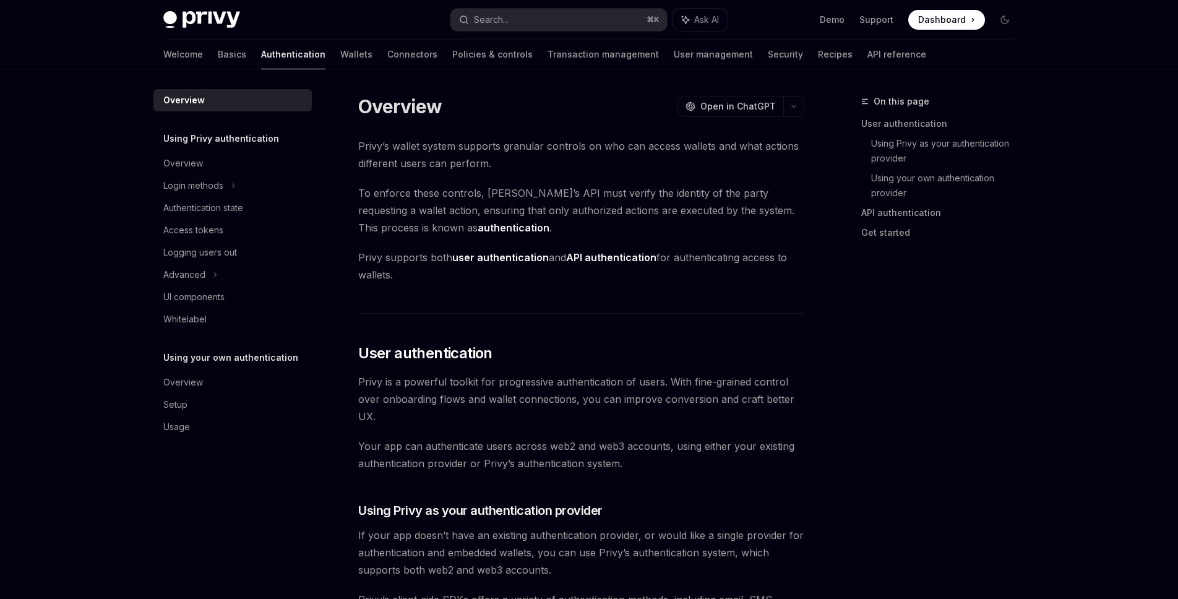
type textarea "*"
click at [241, 227] on div "Access tokens" at bounding box center [233, 230] width 141 height 15
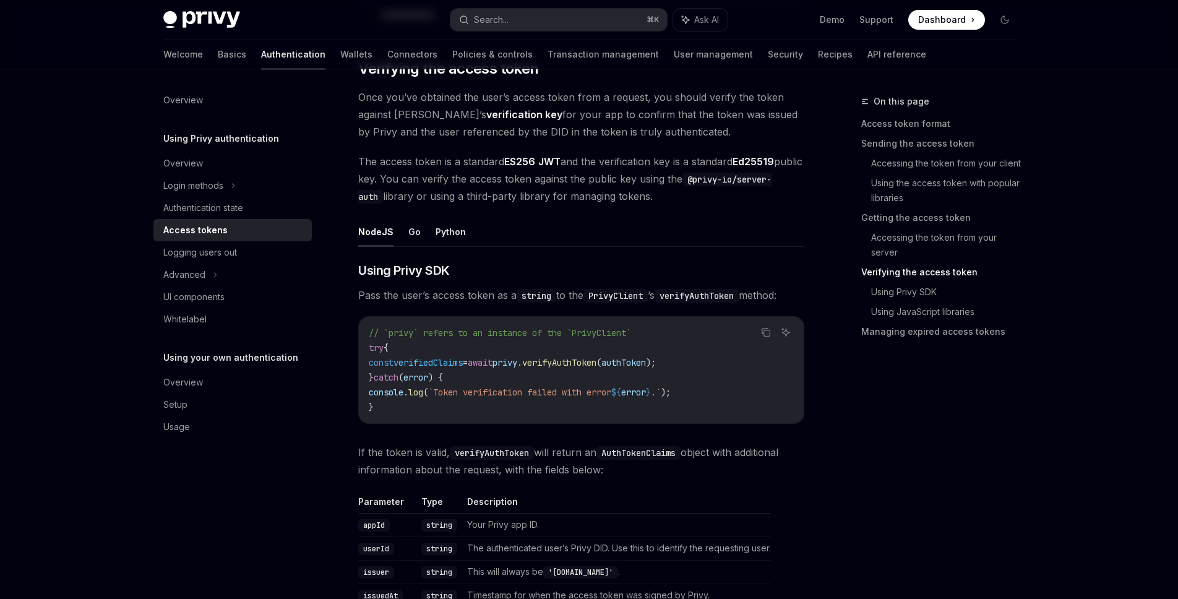
scroll to position [1789, 0]
click at [408, 233] on button "Go" at bounding box center [414, 231] width 12 height 29
type textarea "*"
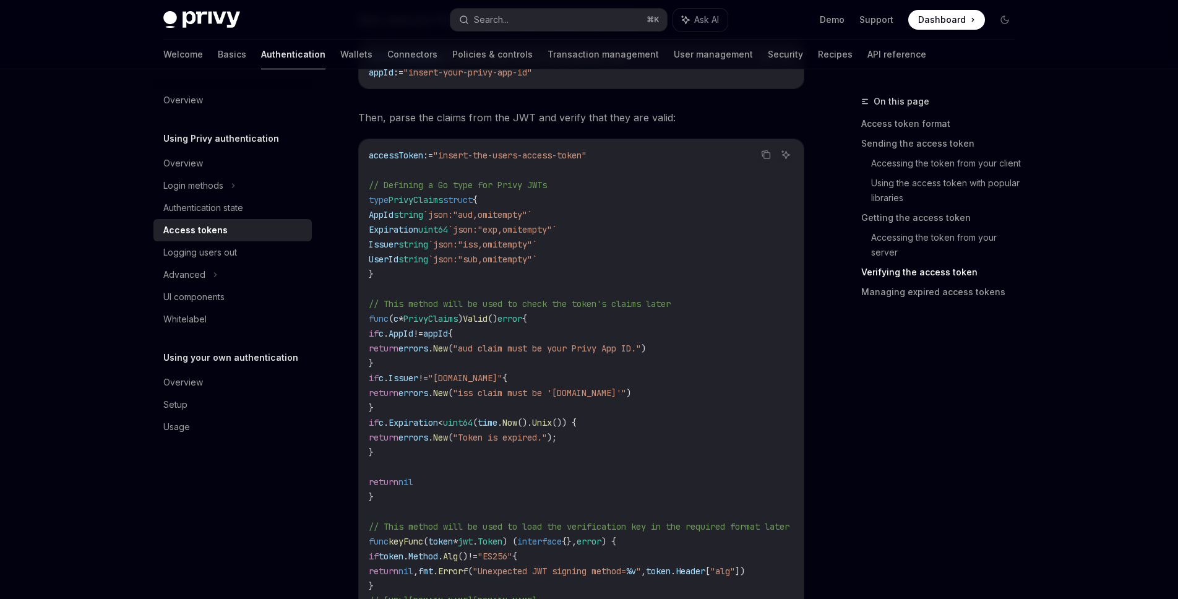
scroll to position [2135, 0]
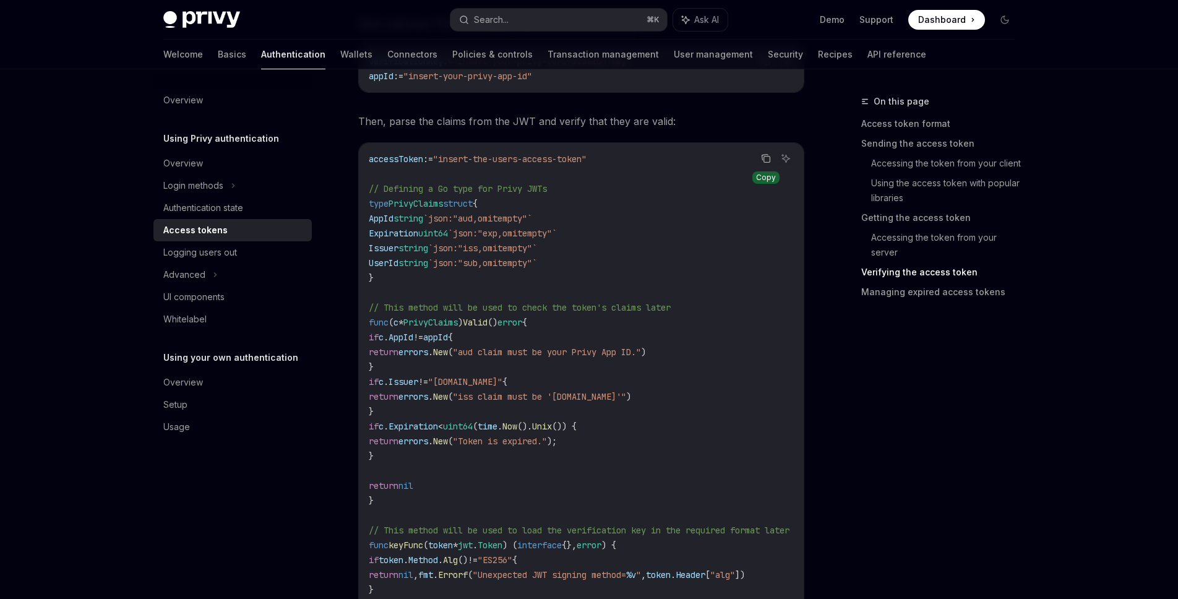
click at [766, 152] on button "Copy the contents from the code block" at bounding box center [766, 158] width 16 height 16
